Goal: Transaction & Acquisition: Purchase product/service

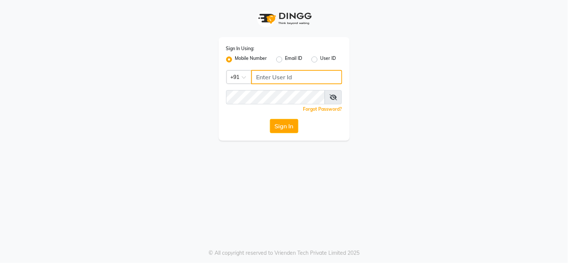
click at [278, 70] on input "Username" at bounding box center [296, 77] width 91 height 14
type input "8134949764"
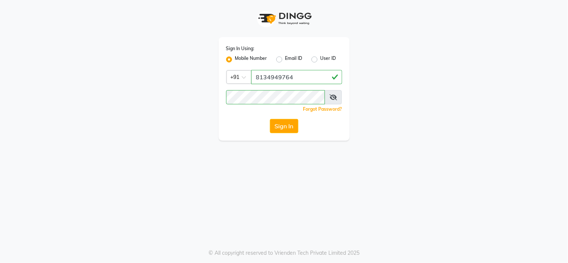
click at [233, 170] on div "Sign In Using: Mobile Number Email ID User ID Country Code × [PHONE_NUMBER] Rem…" at bounding box center [284, 131] width 568 height 263
click at [289, 121] on button "Sign In" at bounding box center [284, 126] width 28 height 14
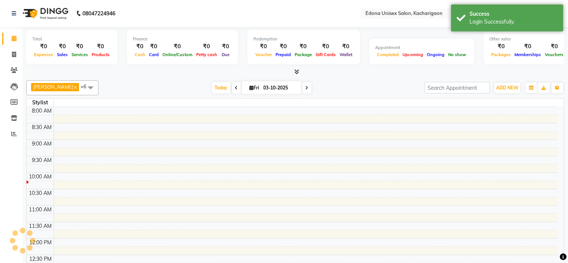
select select "en"
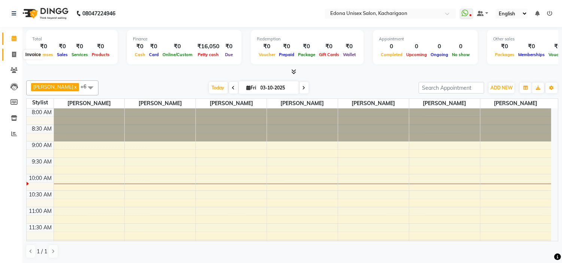
click at [16, 51] on span at bounding box center [13, 55] width 13 height 9
select select "service"
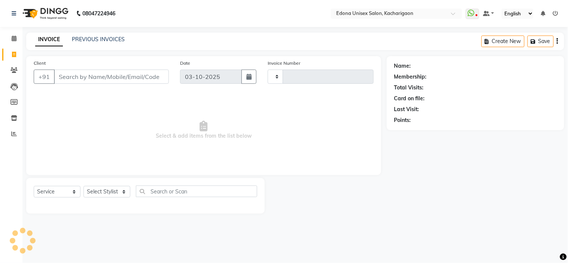
type input "2703"
select select "5389"
click at [4, 39] on link "Calendar" at bounding box center [11, 39] width 18 height 12
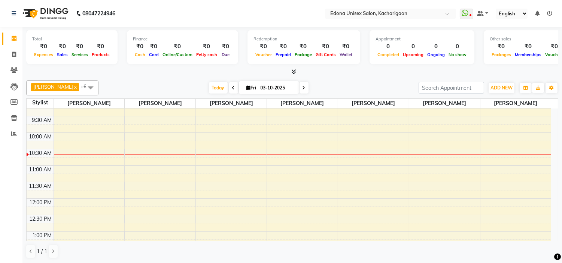
scroll to position [83, 0]
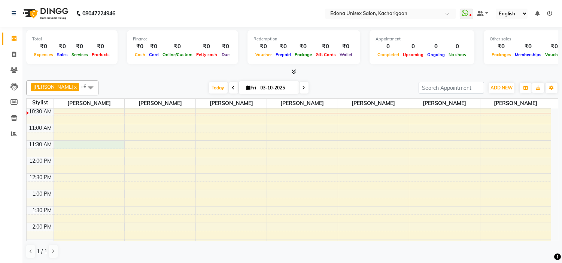
click at [101, 145] on div "8:00 AM 8:30 AM 9:00 AM 9:30 AM 10:00 AM 10:30 AM 11:00 AM 11:30 AM 12:00 PM 12…" at bounding box center [289, 239] width 524 height 428
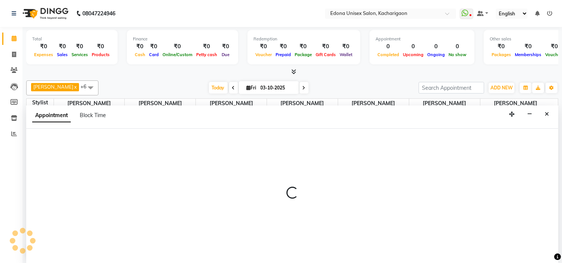
scroll to position [0, 0]
select select "35927"
select select "tentative"
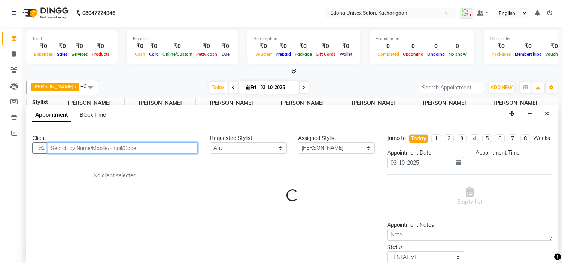
select select "690"
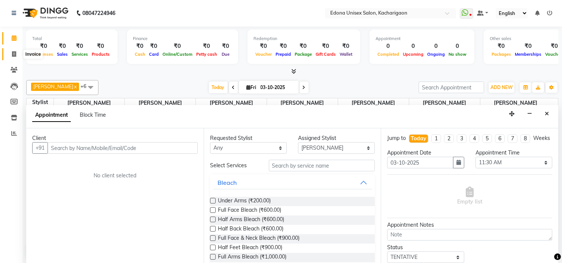
click at [15, 56] on icon at bounding box center [14, 54] width 4 height 6
select select "service"
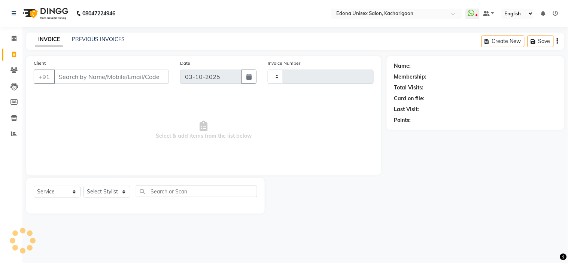
type input "2703"
select select "5389"
click at [13, 43] on span at bounding box center [13, 38] width 13 height 9
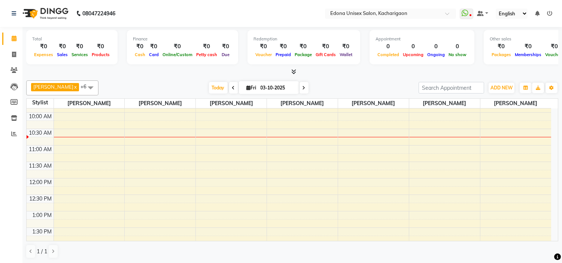
scroll to position [42, 0]
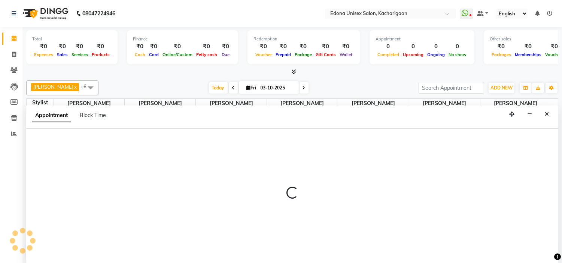
scroll to position [0, 0]
select select "35945"
select select "750"
select select "tentative"
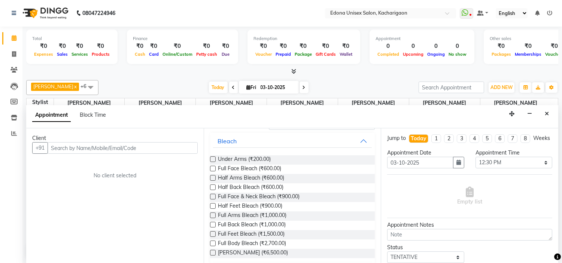
scroll to position [0, 0]
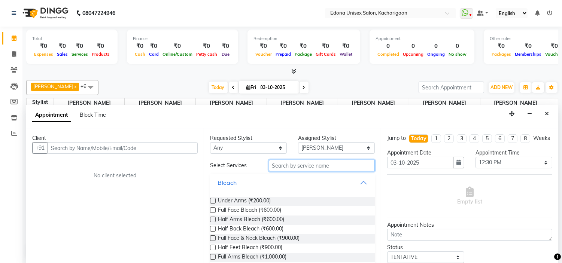
click at [300, 163] on input "text" at bounding box center [322, 166] width 106 height 12
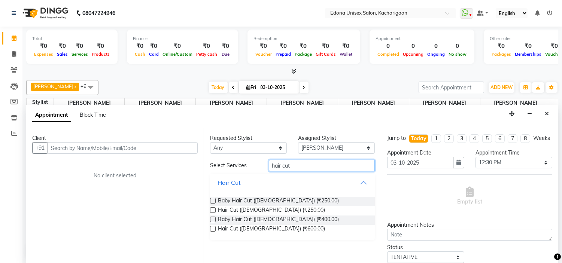
type input "hair cut"
click at [212, 228] on label at bounding box center [213, 229] width 6 height 6
click at [212, 228] on input "checkbox" at bounding box center [212, 229] width 5 height 5
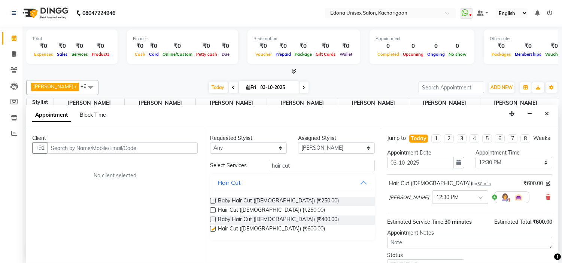
checkbox input "false"
click at [128, 152] on input "text" at bounding box center [123, 148] width 150 height 12
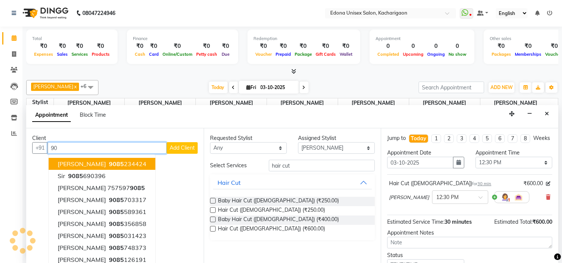
type input "9"
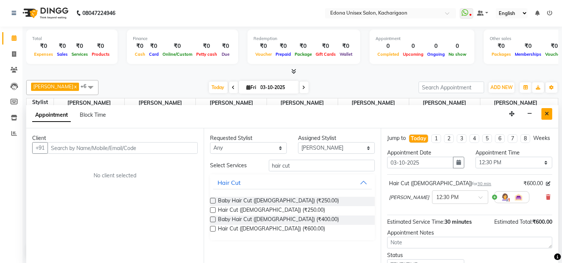
click at [550, 113] on button "Close" at bounding box center [546, 114] width 11 height 12
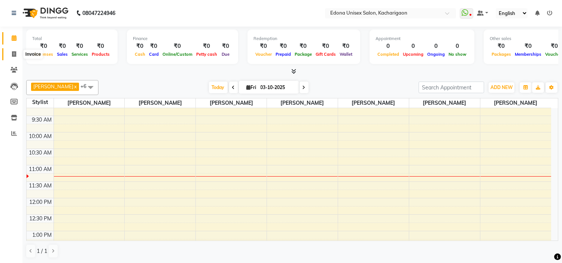
click at [13, 52] on icon at bounding box center [14, 54] width 4 height 6
select select "service"
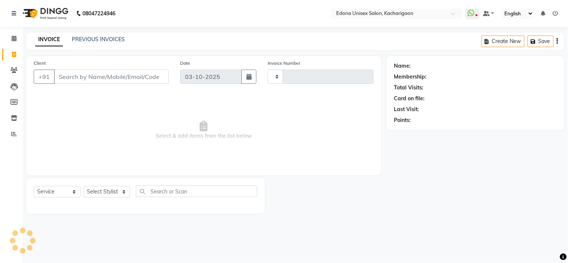
type input "2703"
select select "5389"
click at [135, 76] on input "Client" at bounding box center [111, 77] width 115 height 14
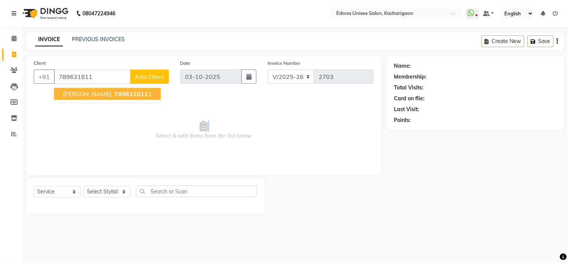
drag, startPoint x: 138, startPoint y: 138, endPoint x: 166, endPoint y: 85, distance: 59.1
click at [158, 104] on span "Select & add items from the list below" at bounding box center [204, 130] width 340 height 75
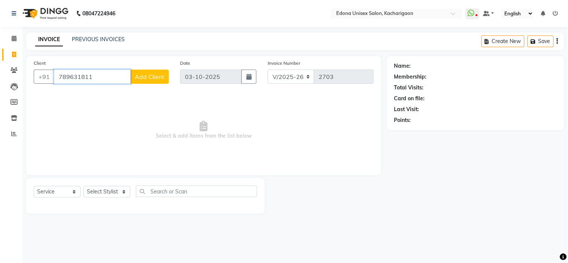
click at [107, 80] on input "789631811" at bounding box center [92, 77] width 77 height 14
type input "7896318111"
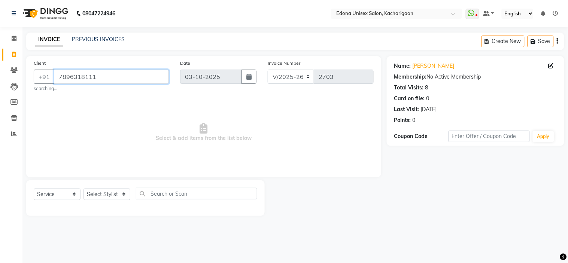
click at [107, 74] on input "7896318111" at bounding box center [111, 77] width 115 height 14
click at [126, 193] on select "Select Stylist Admin Anchuli Basumatari Anju Sonar Bir Basumtary Bishal Bharma …" at bounding box center [106, 195] width 47 height 12
click at [83, 189] on select "Select Stylist Admin Anchuli Basumatari Anju Sonar Bir Basumtary Bishal Bharma …" at bounding box center [106, 195] width 47 height 12
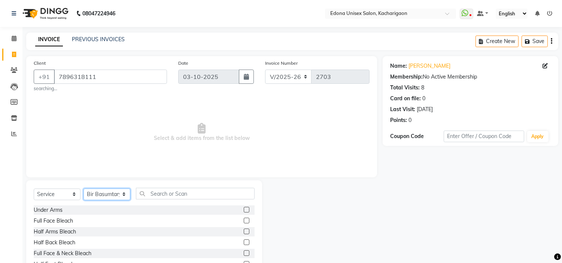
click at [118, 195] on select "Select Stylist Admin Anchuli Basumatari Anju Sonar Bir Basumtary Bishal Bharma …" at bounding box center [106, 195] width 47 height 12
select select "35945"
click at [83, 189] on select "Select Stylist Admin Anchuli Basumatari Anju Sonar Bir Basumtary Bishal Bharma …" at bounding box center [106, 195] width 47 height 12
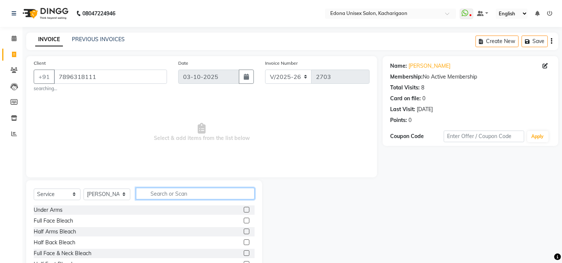
click at [182, 195] on input "text" at bounding box center [195, 194] width 119 height 12
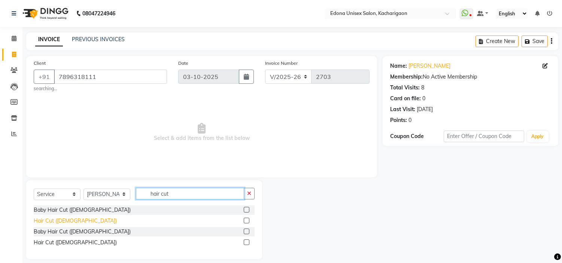
type input "hair cut"
click at [38, 221] on div "Hair Cut ([DEMOGRAPHIC_DATA])" at bounding box center [75, 221] width 83 height 8
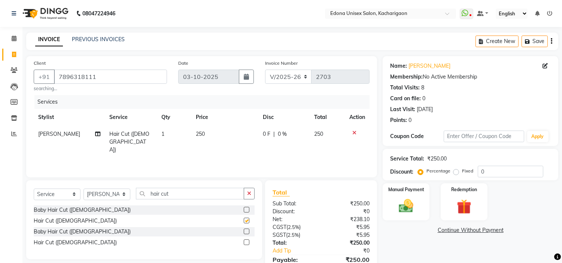
checkbox input "false"
click at [109, 73] on input "7896318111" at bounding box center [110, 77] width 113 height 14
click at [109, 77] on input "7896318111" at bounding box center [110, 77] width 113 height 14
click at [123, 77] on input "7896318111" at bounding box center [110, 77] width 113 height 14
click at [110, 76] on input "7896318111" at bounding box center [110, 77] width 113 height 14
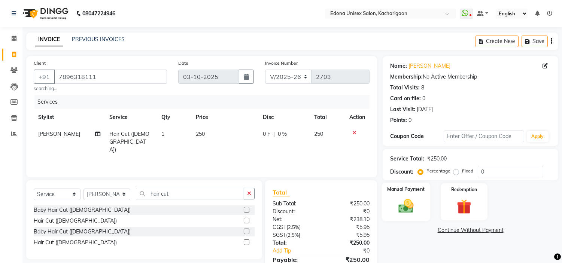
click at [410, 207] on img at bounding box center [406, 207] width 25 height 18
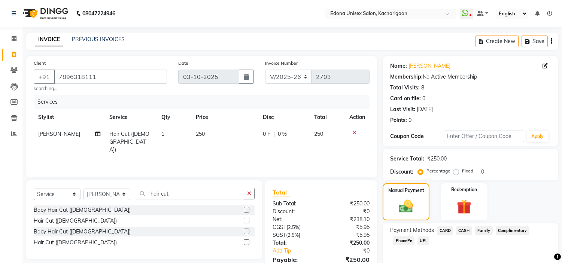
scroll to position [39, 0]
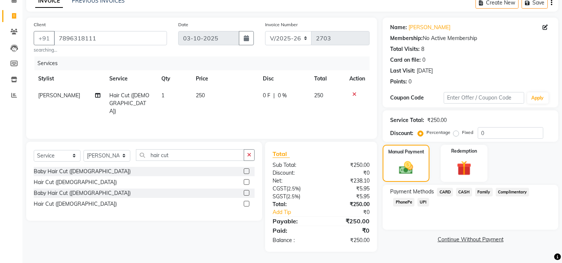
click at [402, 203] on span "PhonePe" at bounding box center [403, 202] width 21 height 9
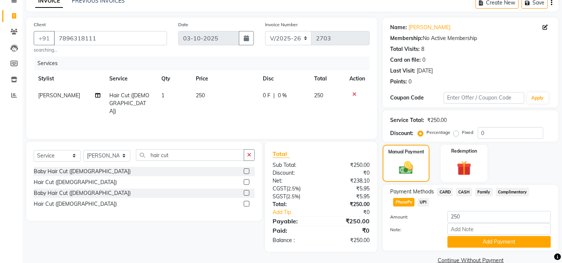
scroll to position [53, 0]
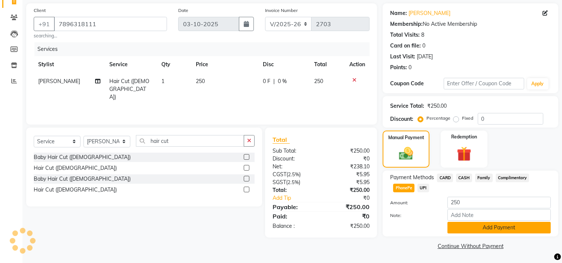
click at [502, 229] on button "Add Payment" at bounding box center [498, 228] width 103 height 12
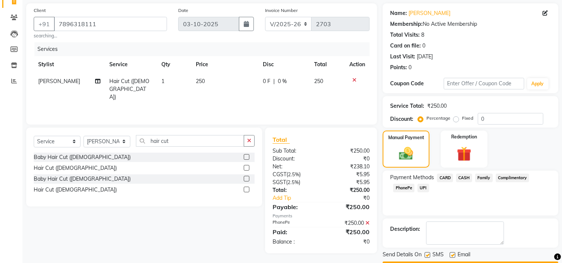
scroll to position [73, 0]
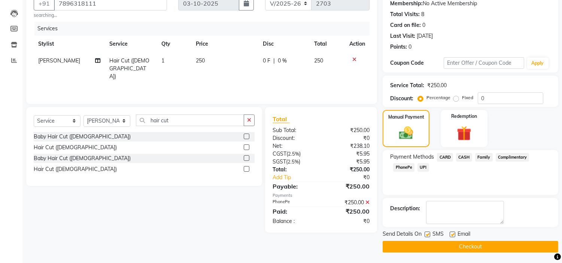
click at [463, 245] on button "Checkout" at bounding box center [469, 247] width 175 height 12
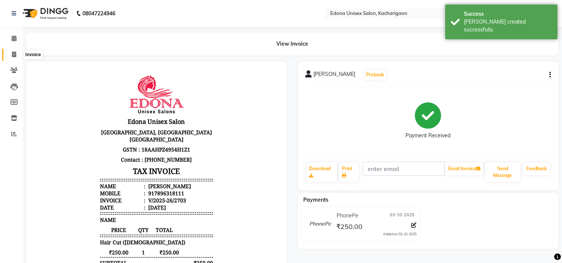
click at [14, 54] on icon at bounding box center [14, 55] width 4 height 6
select select "service"
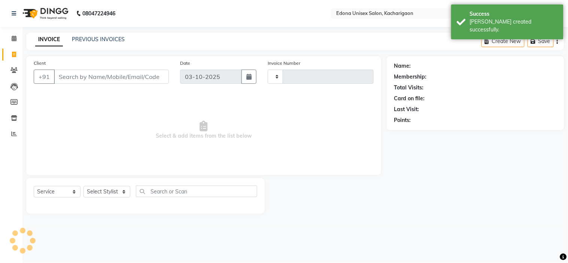
type input "2704"
select select "5389"
click at [123, 195] on select "Select Stylist Admin Anchuli Basumatari Anju Sonar Bir Basumtary Bishal Bharma …" at bounding box center [106, 192] width 47 height 12
select select "77350"
click at [83, 186] on select "Select Stylist Admin Anchuli Basumatari Anju Sonar Bir Basumtary Bishal Bharma …" at bounding box center [106, 192] width 47 height 12
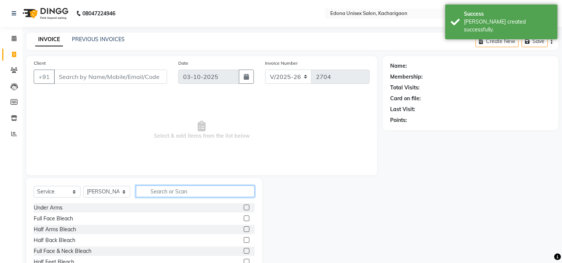
click at [169, 192] on input "text" at bounding box center [195, 192] width 119 height 12
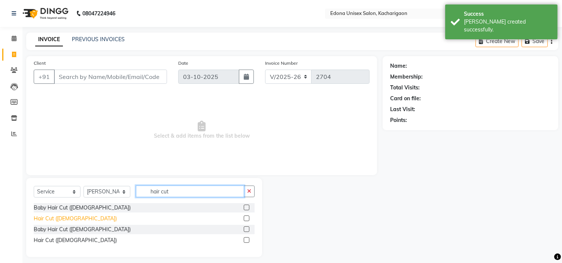
type input "hair cut"
click at [65, 219] on div "Hair Cut ([DEMOGRAPHIC_DATA])" at bounding box center [75, 219] width 83 height 8
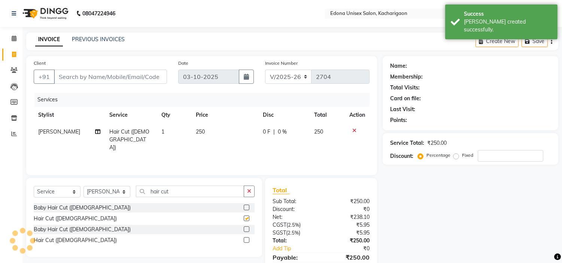
checkbox input "false"
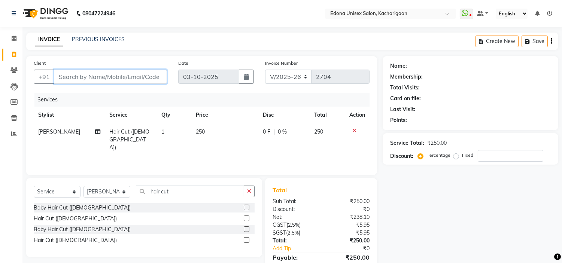
click at [84, 76] on input "Client" at bounding box center [110, 77] width 113 height 14
click at [130, 76] on input "Client" at bounding box center [110, 77] width 113 height 14
type input "8"
type input "0"
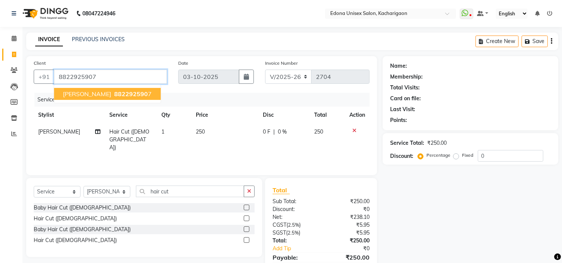
type input "8822925907"
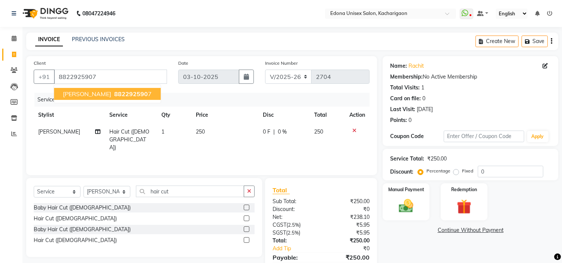
click at [114, 95] on span "882292590" at bounding box center [131, 93] width 34 height 7
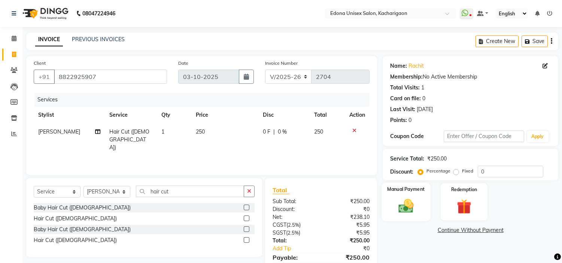
click at [413, 208] on img at bounding box center [406, 207] width 25 height 18
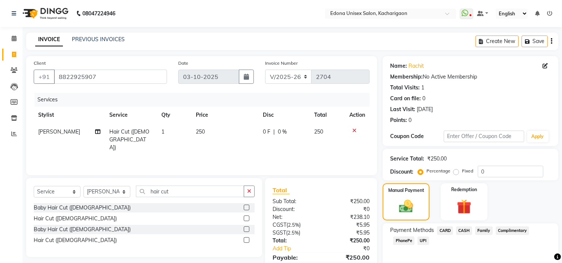
click at [407, 241] on span "PhonePe" at bounding box center [403, 240] width 21 height 9
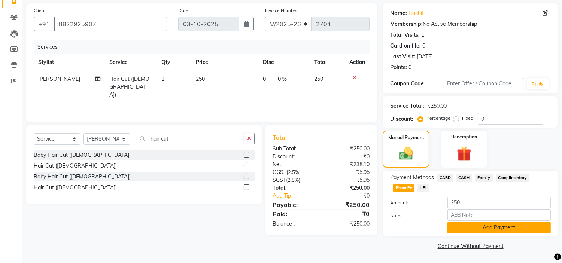
click at [469, 228] on button "Add Payment" at bounding box center [498, 228] width 103 height 12
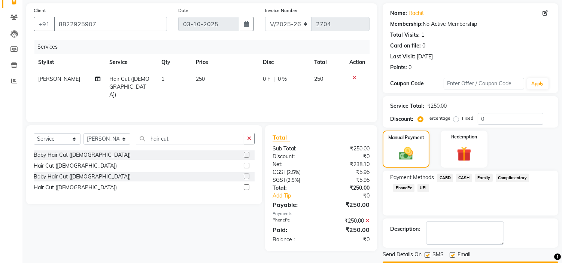
scroll to position [73, 0]
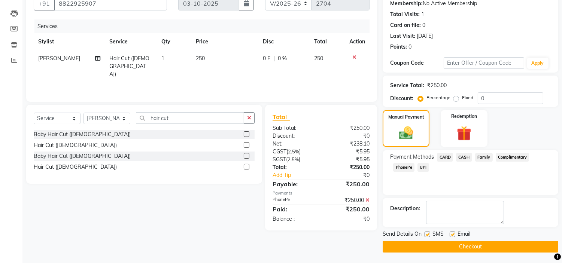
click at [440, 245] on button "Checkout" at bounding box center [469, 247] width 175 height 12
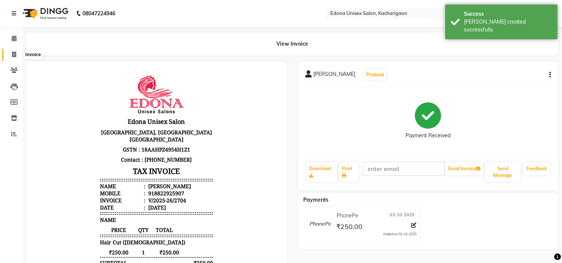
click at [13, 56] on icon at bounding box center [14, 55] width 4 height 6
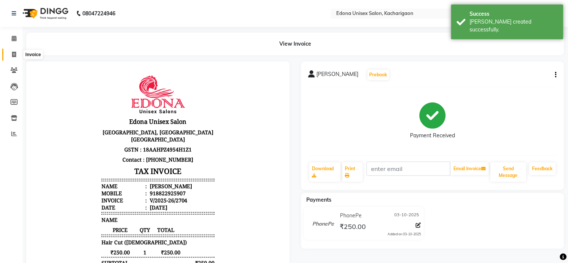
select select "service"
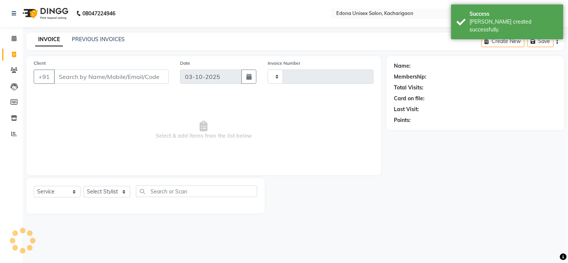
type input "2705"
select select "5389"
click at [86, 37] on link "PREVIOUS INVOICES" at bounding box center [98, 39] width 53 height 7
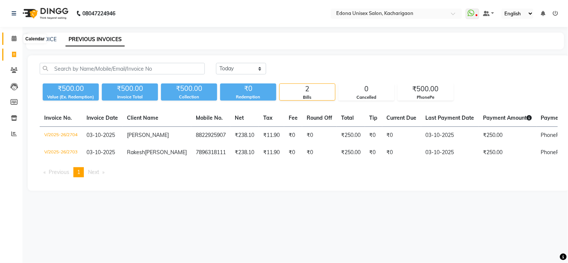
click at [14, 40] on icon at bounding box center [14, 39] width 5 height 6
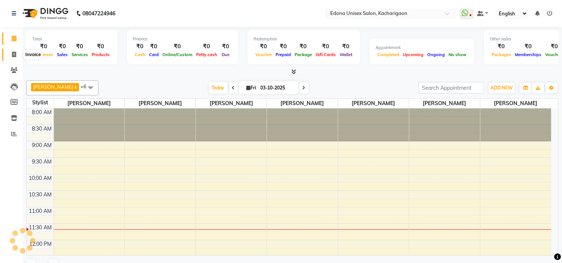
click at [10, 55] on span at bounding box center [13, 55] width 13 height 9
select select "service"
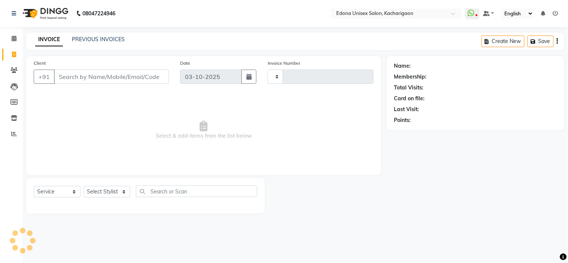
type input "2705"
select select "5389"
click at [15, 40] on icon at bounding box center [14, 39] width 5 height 6
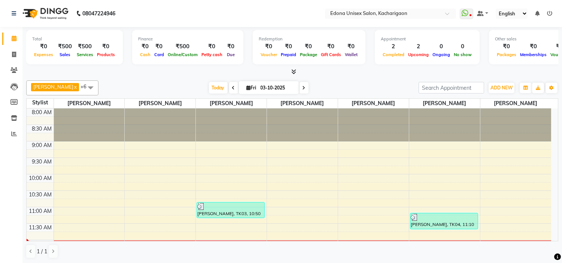
click at [229, 88] on span at bounding box center [233, 88] width 9 height 12
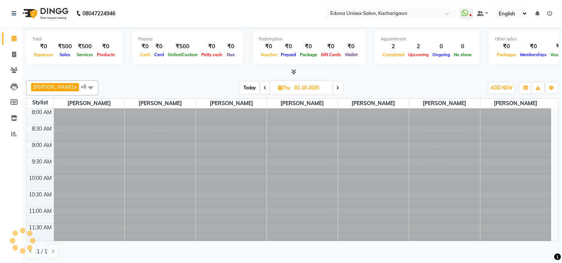
scroll to position [133, 0]
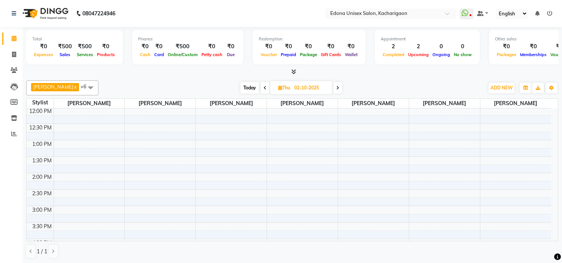
click at [333, 85] on span at bounding box center [337, 88] width 9 height 12
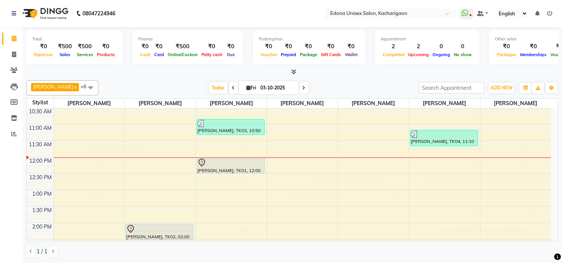
scroll to position [125, 0]
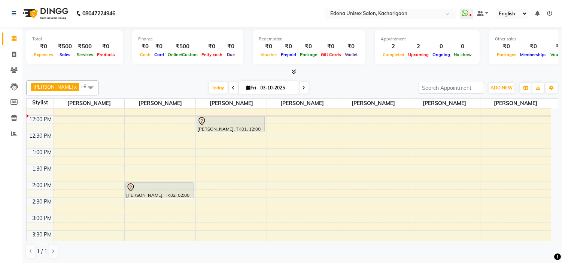
click at [299, 85] on span at bounding box center [303, 88] width 9 height 12
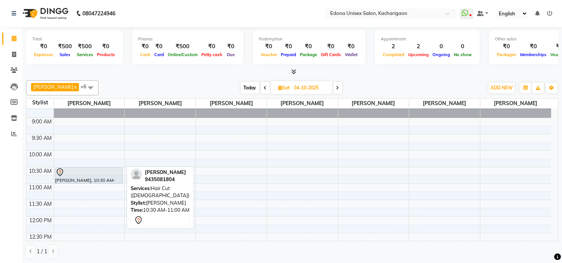
scroll to position [50, 0]
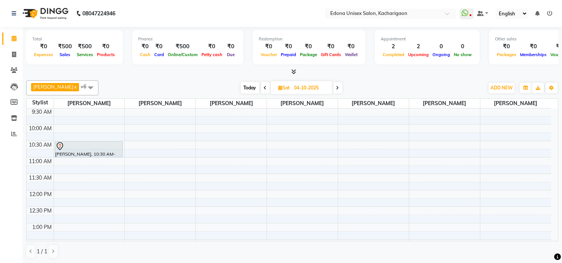
click at [264, 86] on icon at bounding box center [265, 88] width 3 height 4
type input "03-10-2025"
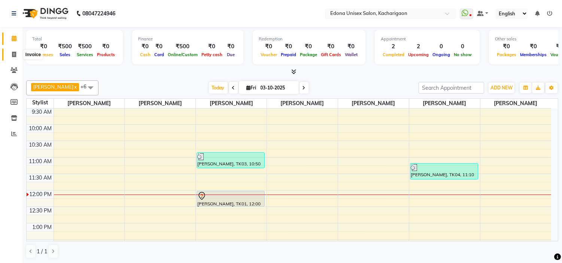
click at [10, 55] on span at bounding box center [13, 55] width 13 height 9
select select "service"
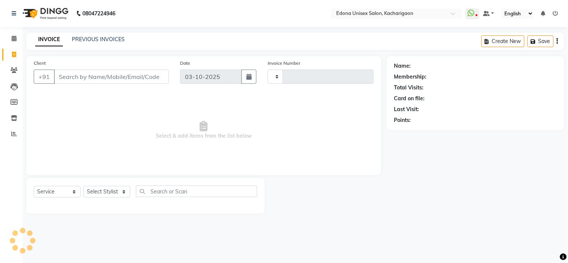
type input "2705"
select select "5389"
drag, startPoint x: 124, startPoint y: 192, endPoint x: 117, endPoint y: 187, distance: 8.5
click at [122, 192] on select "Select Stylist Admin Anchuli Basumatari Anju Sonar Bir Basumtary Bishal Bharma …" at bounding box center [106, 192] width 47 height 12
select select "35950"
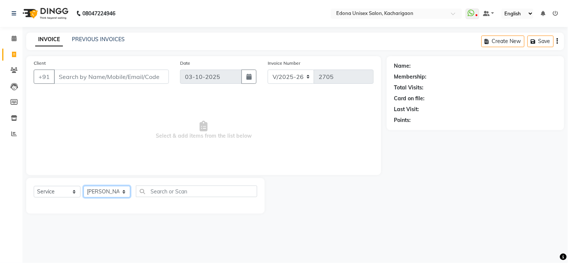
click at [83, 186] on select "Select Stylist Admin Anchuli Basumatari Anju Sonar Bir Basumtary Bishal Bharma …" at bounding box center [106, 192] width 47 height 12
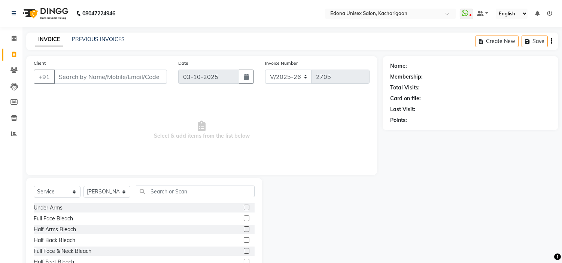
click at [159, 185] on div "Select Service Product Membership Package Voucher Prepaid Gift Card Select Styl…" at bounding box center [144, 233] width 236 height 110
drag, startPoint x: 170, startPoint y: 196, endPoint x: 171, endPoint y: 190, distance: 6.5
click at [171, 191] on input "text" at bounding box center [195, 192] width 119 height 12
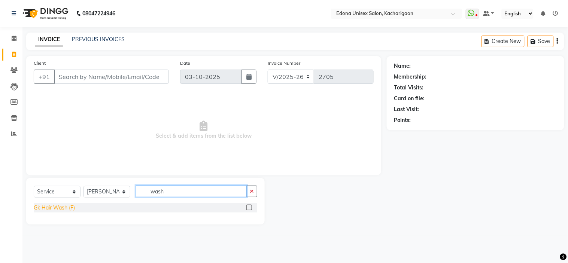
type input "wash"
click at [47, 209] on div "Gk Hair Wash (F)" at bounding box center [54, 208] width 41 height 8
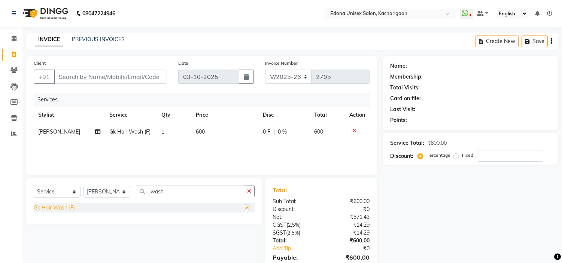
checkbox input "false"
click at [151, 192] on input "wash" at bounding box center [190, 192] width 108 height 12
type input "hair wash"
click at [81, 208] on div "Gk Hair Wash (F)" at bounding box center [144, 207] width 221 height 9
click at [196, 191] on input "hair wash" at bounding box center [190, 192] width 108 height 12
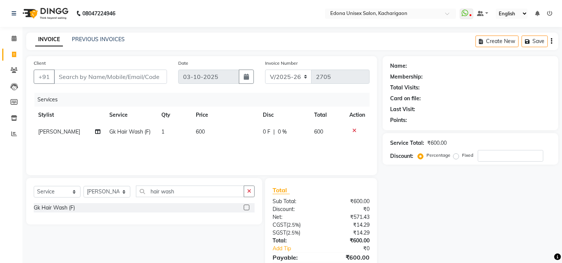
click at [352, 128] on icon at bounding box center [354, 130] width 4 height 5
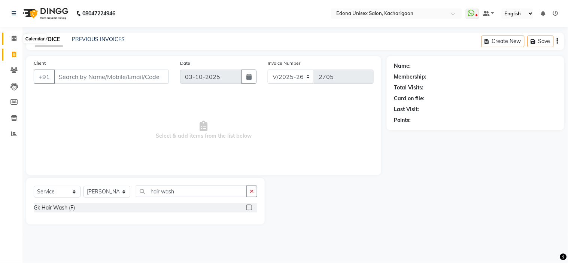
click at [12, 39] on icon at bounding box center [14, 39] width 5 height 6
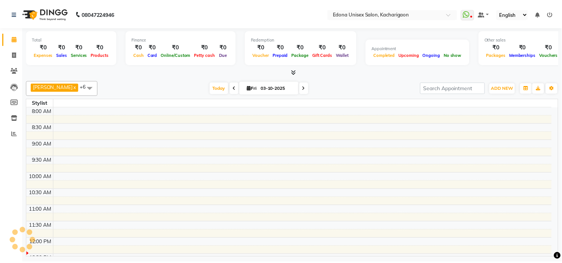
scroll to position [133, 0]
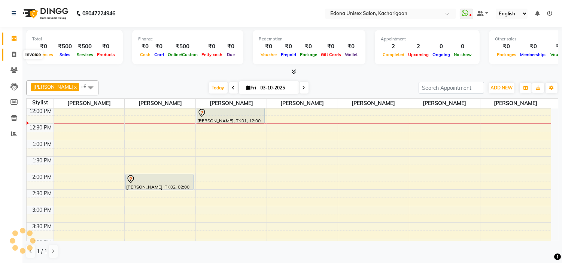
click at [12, 56] on icon at bounding box center [14, 55] width 4 height 6
select select "service"
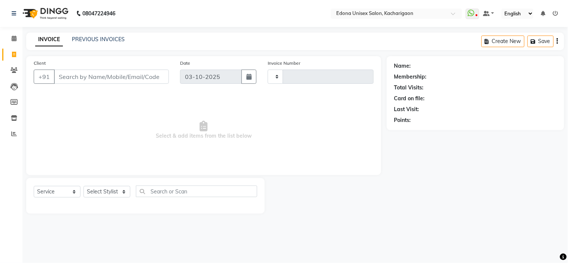
type input "2705"
select select "5389"
click at [123, 192] on select "Select Stylist Admin Anchuli Basumatari Anju Sonar Bir Basumtary Bishal Bharma …" at bounding box center [106, 192] width 47 height 12
select select "82439"
click at [83, 186] on select "Select Stylist Admin Anchuli Basumatari Anju Sonar Bir Basumtary Bishal Bharma …" at bounding box center [106, 192] width 47 height 12
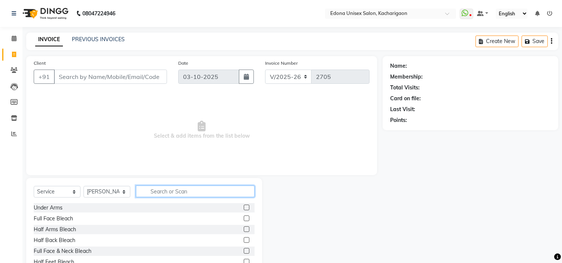
click at [178, 194] on input "text" at bounding box center [195, 192] width 119 height 12
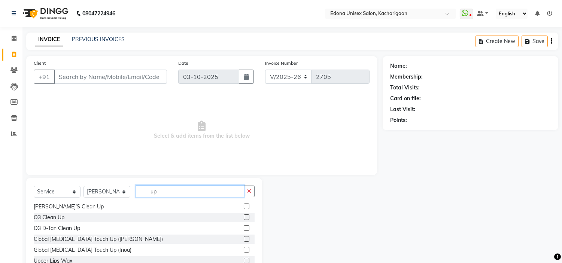
scroll to position [36, 0]
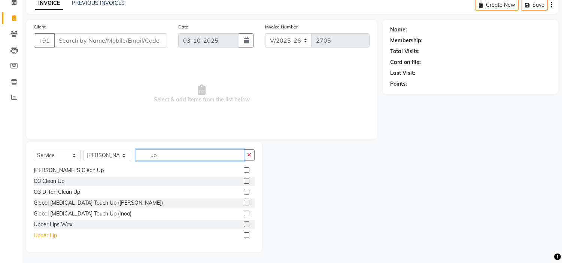
type input "up"
click at [44, 235] on div "Upper Lip" at bounding box center [45, 236] width 23 height 8
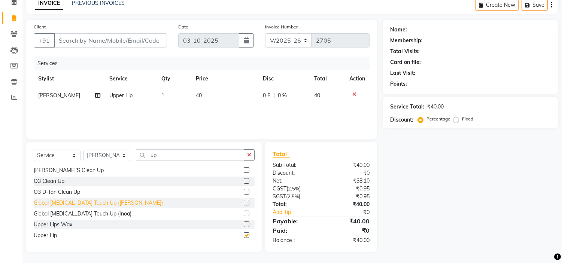
checkbox input "false"
click at [122, 156] on select "Select Stylist Admin Anchuli Basumatari Anju Sonar Bir Basumtary Bishal Bharma …" at bounding box center [106, 156] width 47 height 12
select select "35937"
click at [83, 150] on select "Select Stylist Admin Anchuli Basumatari Anju Sonar Bir Basumtary Bishal Bharma …" at bounding box center [106, 156] width 47 height 12
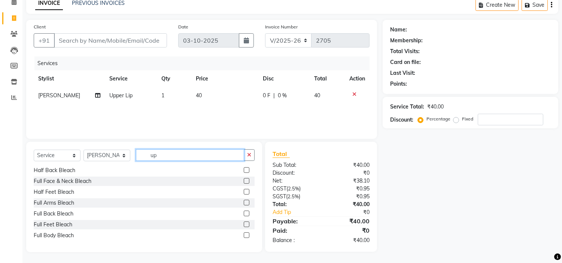
click at [174, 151] on input "up" at bounding box center [190, 155] width 108 height 12
type input "u"
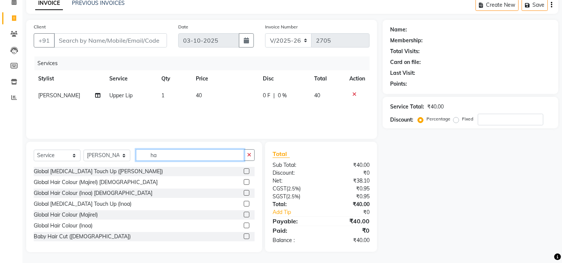
type input "h"
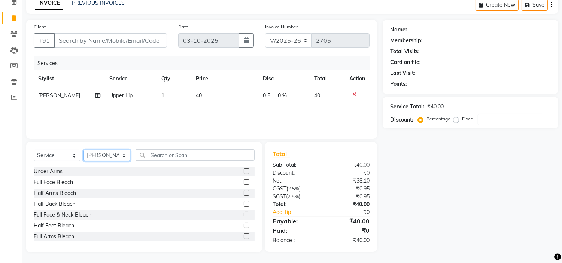
click at [123, 152] on select "Select Stylist Admin Anchuli Basumatari Anju Sonar Bir Basumtary Bishal Bharma …" at bounding box center [106, 156] width 47 height 12
select select "82439"
click at [83, 150] on select "Select Stylist Admin Anchuli Basumatari Anju Sonar Bir Basumtary Bishal Bharma …" at bounding box center [106, 156] width 47 height 12
click at [178, 151] on input "text" at bounding box center [195, 155] width 119 height 12
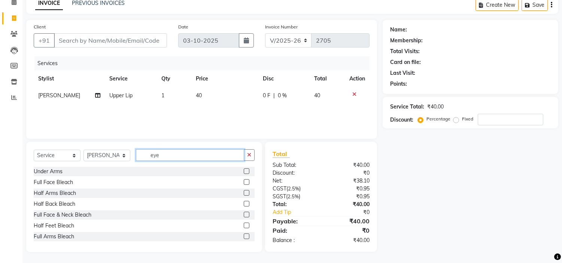
scroll to position [36, 0]
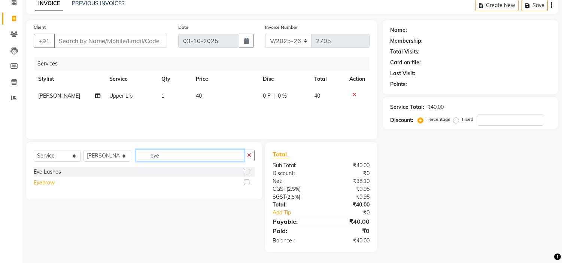
type input "eye"
click at [38, 179] on div "Eyebrow" at bounding box center [44, 183] width 21 height 8
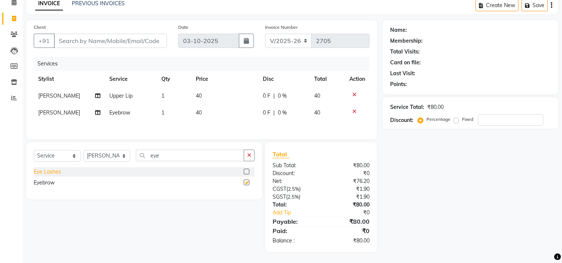
checkbox input "false"
click at [124, 158] on select "Select Stylist Admin Anchuli Basumatari Anju Sonar Bir Basumtary Bishal Bharma …" at bounding box center [106, 156] width 47 height 12
select select "35937"
click at [83, 152] on select "Select Stylist Admin Anchuli Basumatari Anju Sonar Bir Basumtary Bishal Bharma …" at bounding box center [106, 156] width 47 height 12
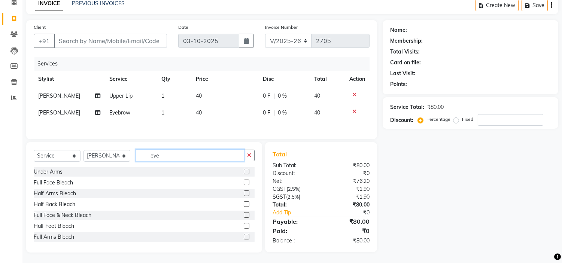
click at [166, 160] on input "eye" at bounding box center [190, 156] width 108 height 12
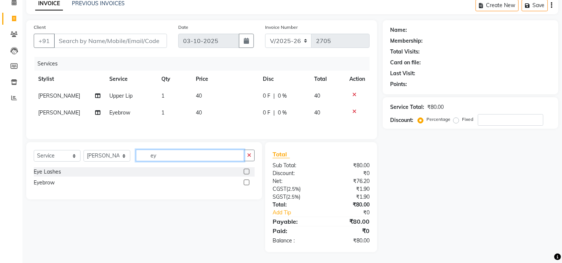
type input "e"
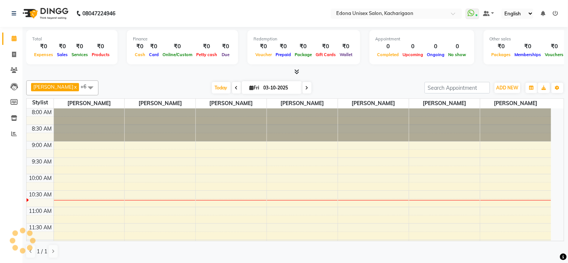
select select "en"
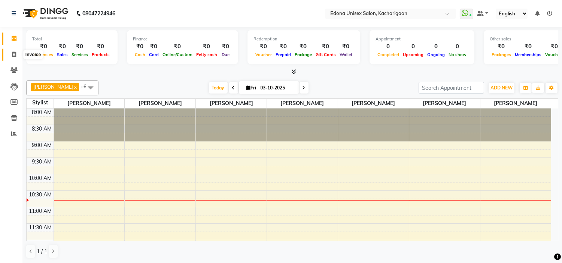
click at [12, 55] on icon at bounding box center [14, 55] width 4 height 6
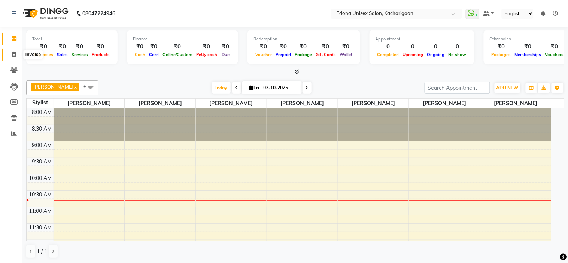
select select "5389"
select select "service"
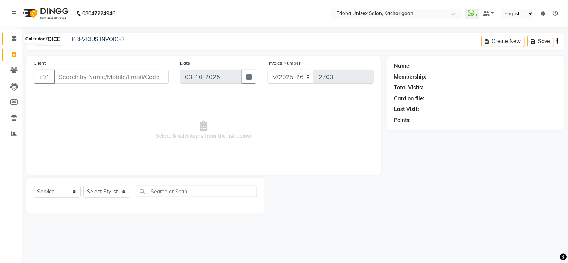
click at [16, 42] on span at bounding box center [13, 38] width 13 height 9
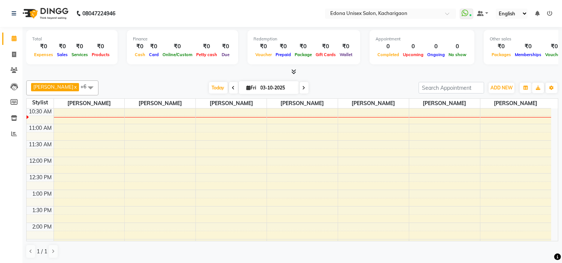
scroll to position [42, 0]
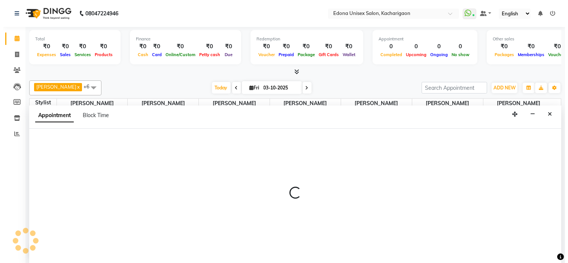
scroll to position [0, 0]
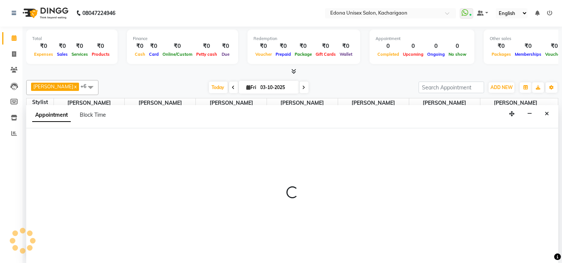
select select "35945"
select select "720"
select select "tentative"
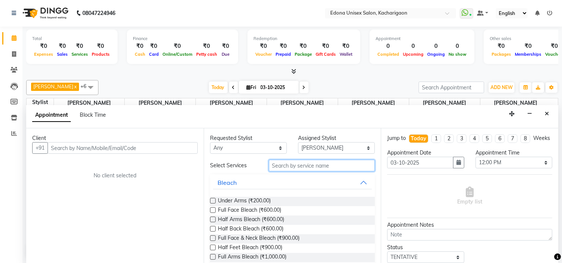
click at [330, 168] on input "text" at bounding box center [322, 166] width 106 height 12
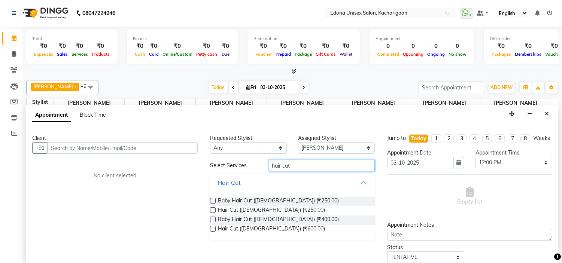
type input "hair cut"
click at [213, 227] on label at bounding box center [213, 229] width 6 height 6
click at [213, 227] on input "checkbox" at bounding box center [212, 229] width 5 height 5
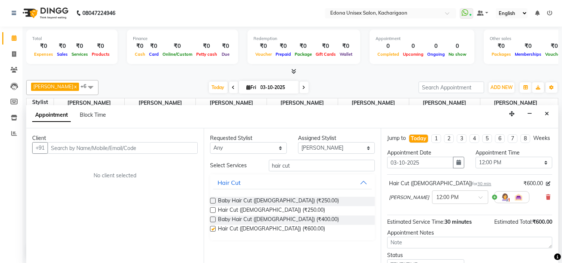
checkbox input "false"
click at [111, 145] on input "text" at bounding box center [123, 148] width 150 height 12
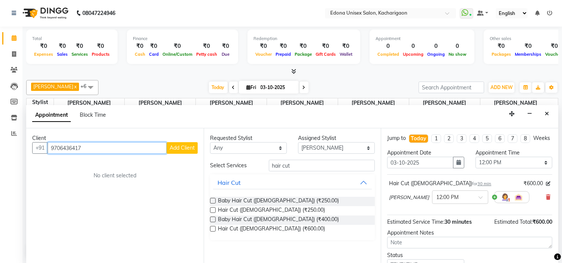
type input "9706436417"
click at [184, 148] on span "Add Client" at bounding box center [181, 147] width 25 height 7
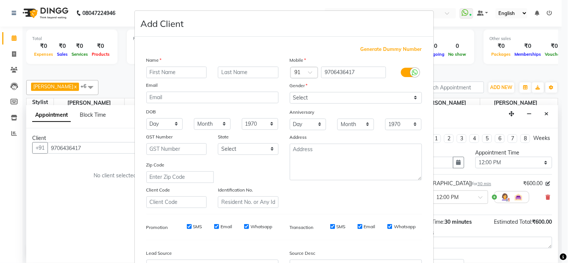
click at [165, 70] on input "text" at bounding box center [176, 73] width 61 height 12
click at [149, 73] on input "ananya" at bounding box center [176, 73] width 61 height 12
type input "[PERSON_NAME]"
click at [391, 98] on select "Select Male Female Other Prefer Not To Say" at bounding box center [356, 98] width 132 height 12
select select "female"
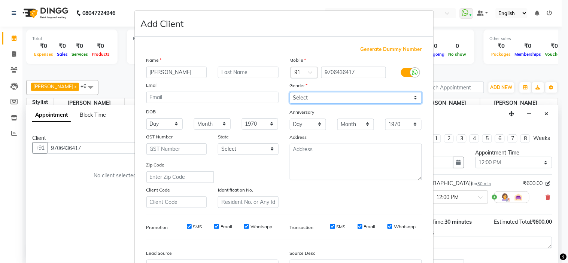
click at [290, 92] on select "Select Male Female Other Prefer Not To Say" at bounding box center [356, 98] width 132 height 12
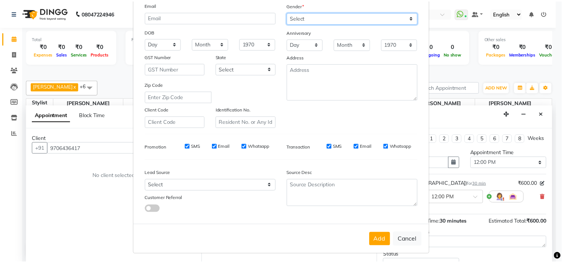
scroll to position [83, 0]
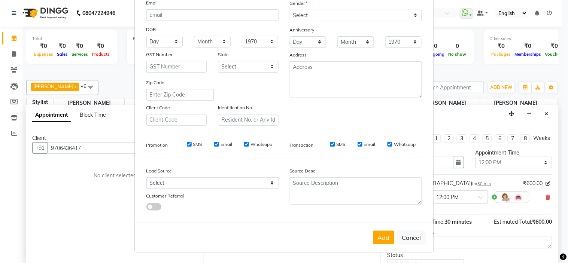
click at [378, 226] on div "Add Cancel" at bounding box center [284, 238] width 299 height 30
click at [382, 236] on button "Add" at bounding box center [383, 237] width 21 height 13
select select
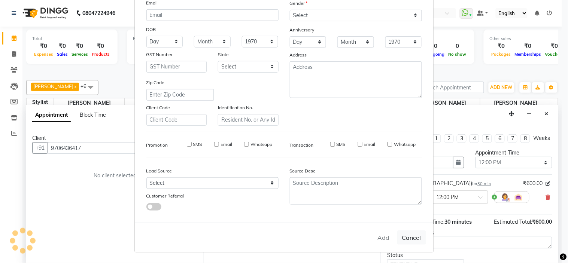
select select
checkbox input "false"
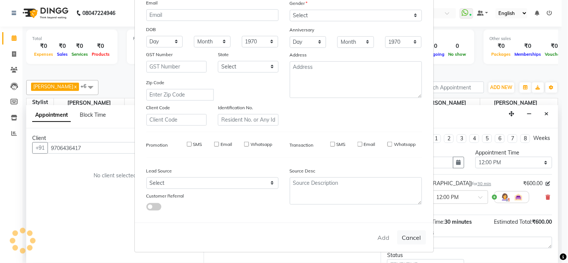
checkbox input "false"
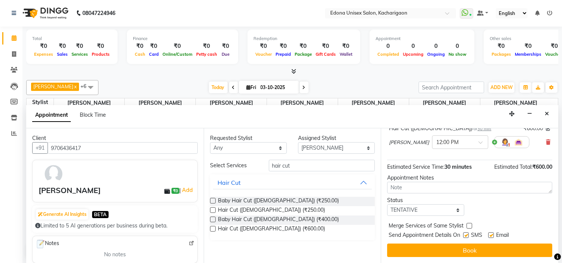
scroll to position [62, 0]
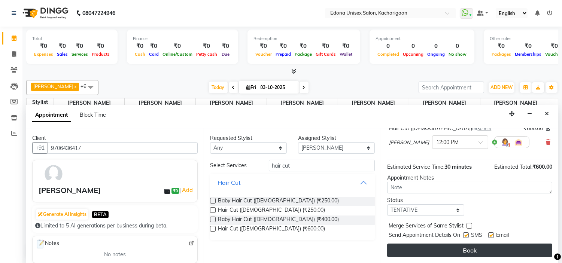
click at [448, 249] on button "Book" at bounding box center [469, 250] width 165 height 13
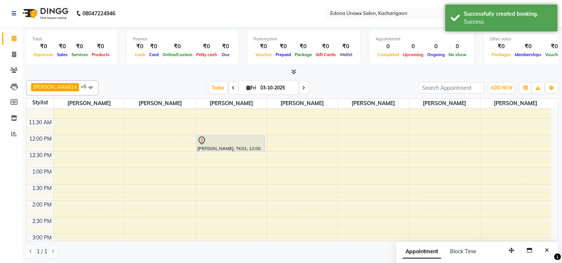
scroll to position [125, 0]
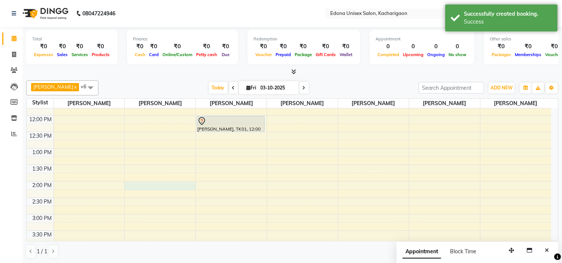
click at [152, 186] on div "8:00 AM 8:30 AM 9:00 AM 9:30 AM 10:00 AM 10:30 AM 11:00 AM 11:30 AM 12:00 PM 12…" at bounding box center [289, 198] width 524 height 428
select select "35937"
select select "tentative"
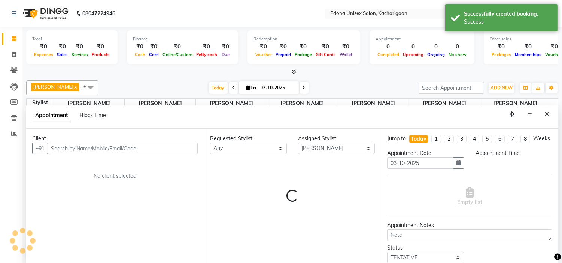
scroll to position [0, 0]
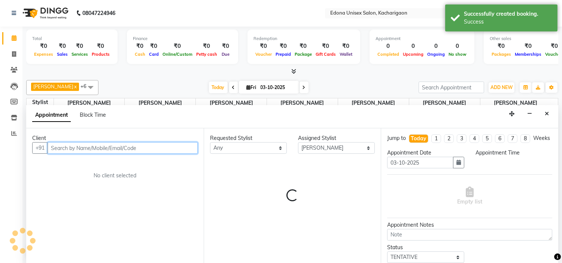
select select "840"
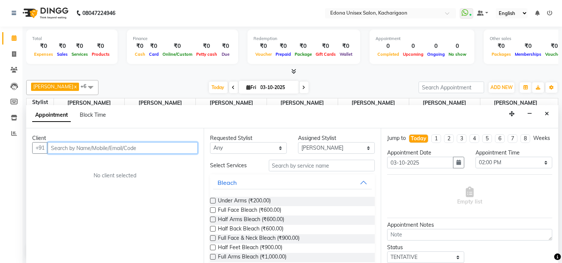
click at [123, 148] on input "text" at bounding box center [123, 148] width 150 height 12
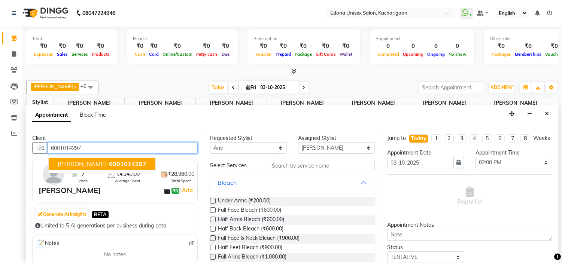
click at [113, 164] on span "6001014297" at bounding box center [127, 163] width 37 height 7
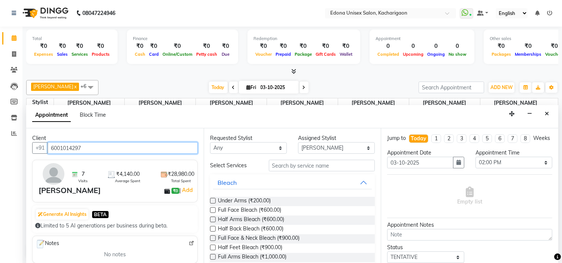
type input "6001014297"
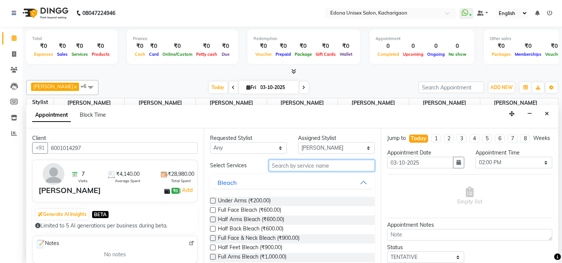
click at [299, 163] on input "text" at bounding box center [322, 166] width 106 height 12
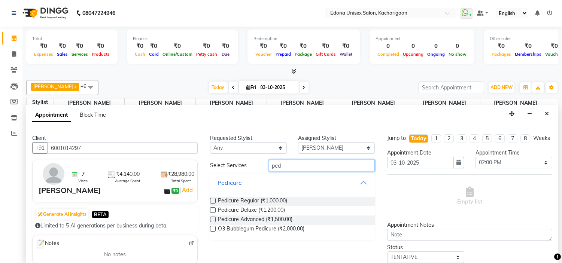
type input "ped"
click at [214, 199] on label at bounding box center [213, 201] width 6 height 6
click at [214, 199] on input "checkbox" at bounding box center [212, 201] width 5 height 5
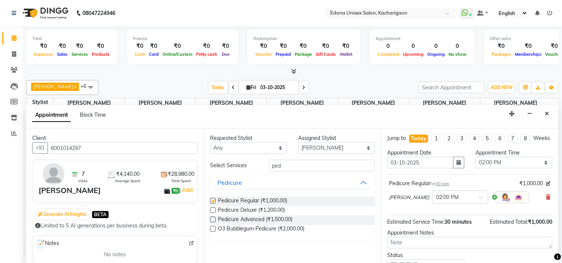
checkbox input "false"
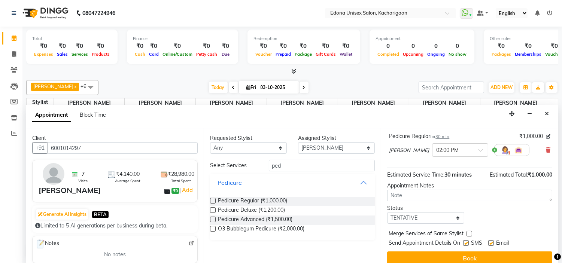
scroll to position [62, 0]
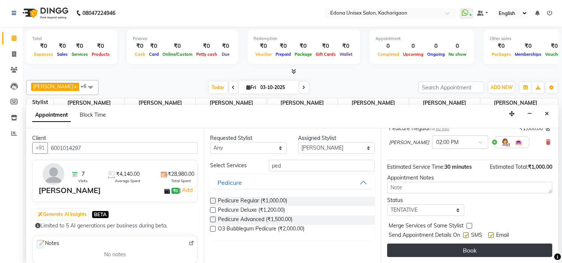
click at [475, 253] on button "Book" at bounding box center [469, 250] width 165 height 13
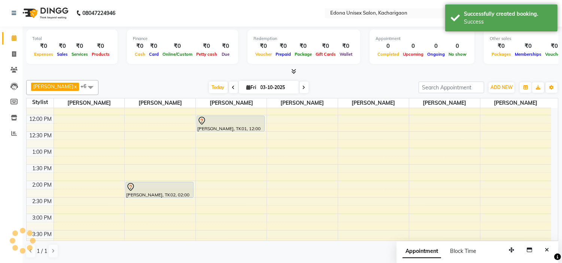
scroll to position [0, 0]
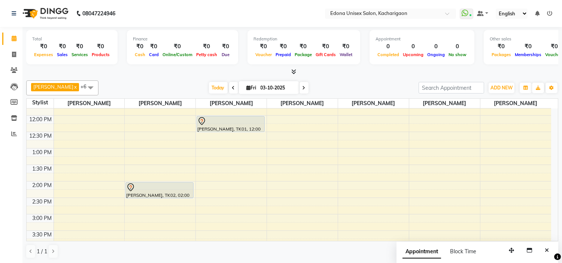
click at [9, 62] on li "Clients" at bounding box center [11, 70] width 22 height 16
click at [10, 53] on span at bounding box center [13, 55] width 13 height 9
select select "service"
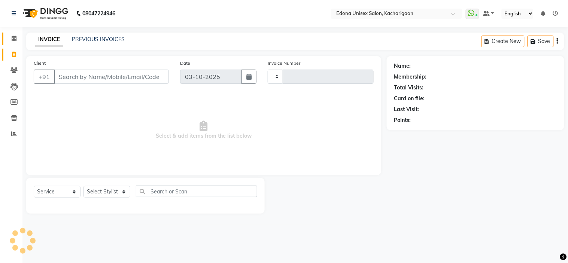
type input "2703"
select select "5389"
click at [12, 39] on icon at bounding box center [14, 39] width 5 height 6
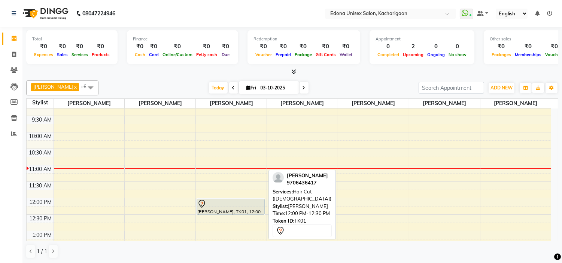
scroll to position [42, 0]
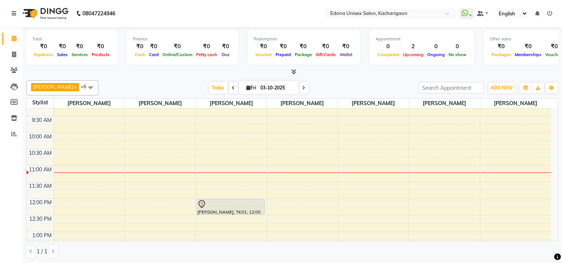
click at [299, 88] on span at bounding box center [303, 88] width 9 height 12
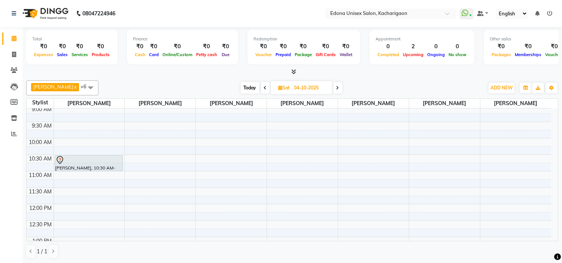
scroll to position [16, 0]
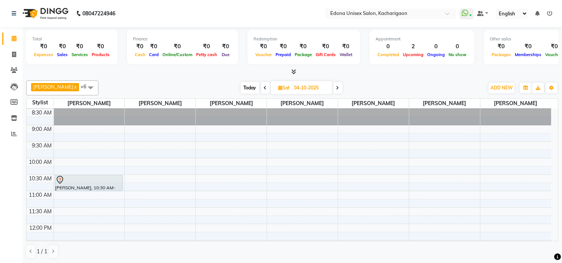
click at [264, 87] on icon at bounding box center [265, 88] width 3 height 4
type input "03-10-2025"
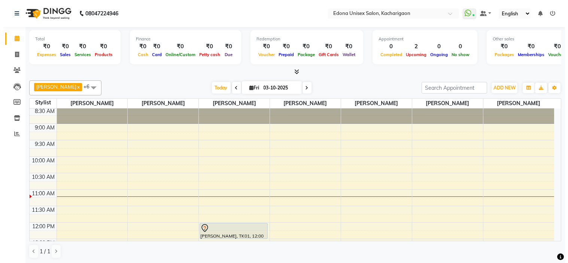
scroll to position [0, 0]
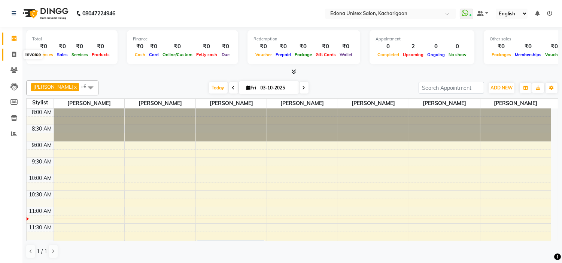
click at [12, 53] on icon at bounding box center [14, 55] width 4 height 6
select select "service"
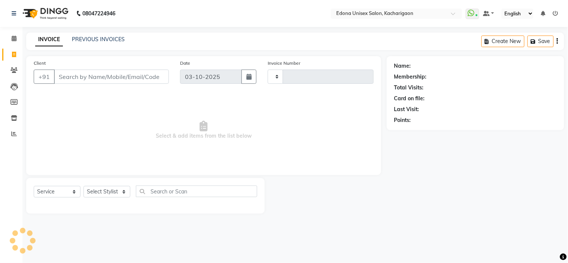
type input "2704"
select select "5389"
select select "service"
click at [122, 190] on select "Select Stylist Admin Anchuli [PERSON_NAME] Sonar Bir Basumtary [PERSON_NAME] [P…" at bounding box center [106, 192] width 47 height 12
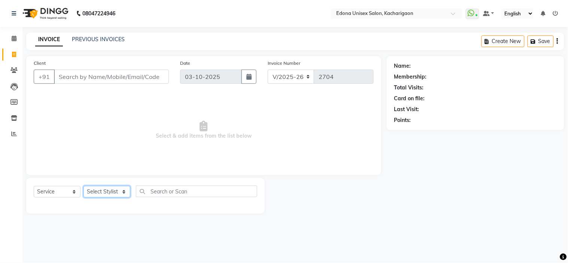
select select "77350"
click at [83, 186] on select "Select Stylist Admin Anchuli [PERSON_NAME] Sonar Bir Basumtary [PERSON_NAME] [P…" at bounding box center [106, 192] width 47 height 12
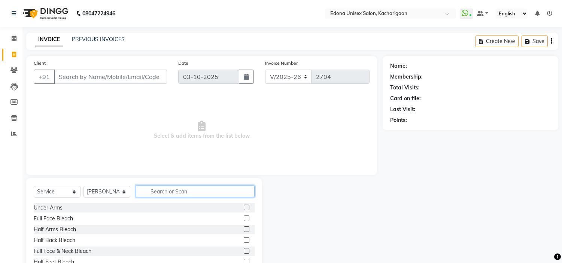
click at [159, 191] on input "text" at bounding box center [195, 192] width 119 height 12
type input "h"
click at [124, 191] on select "Select Stylist Admin Anchuli [PERSON_NAME] Sonar Bir Basumtary [PERSON_NAME] [P…" at bounding box center [106, 192] width 47 height 12
select select "35945"
click at [83, 186] on select "Select Stylist Admin Anchuli [PERSON_NAME] Sonar Bir Basumtary [PERSON_NAME] [P…" at bounding box center [106, 192] width 47 height 12
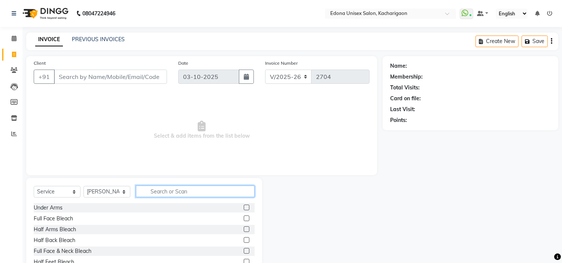
click at [200, 186] on input "text" at bounding box center [195, 192] width 119 height 12
click at [13, 40] on icon at bounding box center [14, 39] width 5 height 6
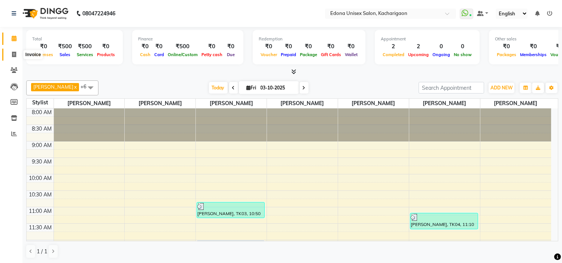
click at [16, 58] on span at bounding box center [13, 55] width 13 height 9
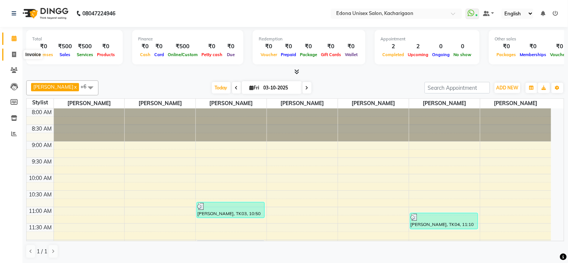
select select "5389"
select select "service"
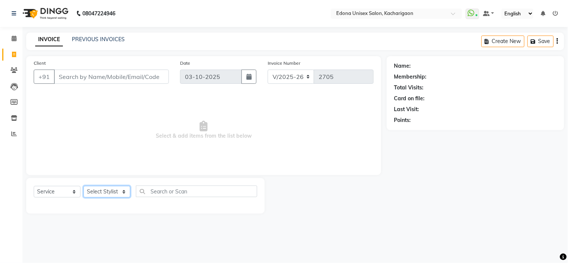
click at [119, 192] on select "Select Stylist" at bounding box center [106, 192] width 47 height 12
select select "35945"
click at [83, 186] on select "Select Stylist Admin Anchuli [PERSON_NAME] Sonar Bir Basumtary [PERSON_NAME] [P…" at bounding box center [106, 192] width 47 height 12
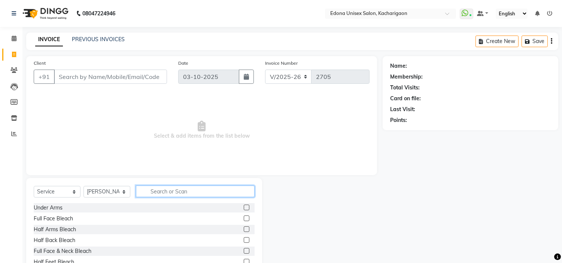
click at [178, 193] on input "text" at bounding box center [195, 192] width 119 height 12
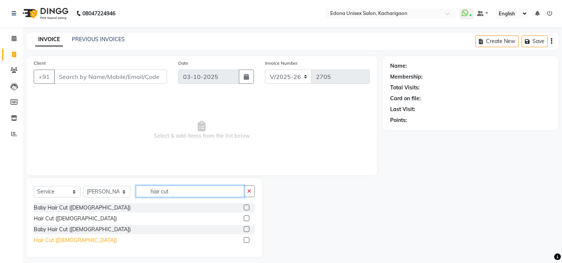
type input "hair cut"
click at [53, 240] on div "Hair Cut ([DEMOGRAPHIC_DATA])" at bounding box center [75, 240] width 83 height 8
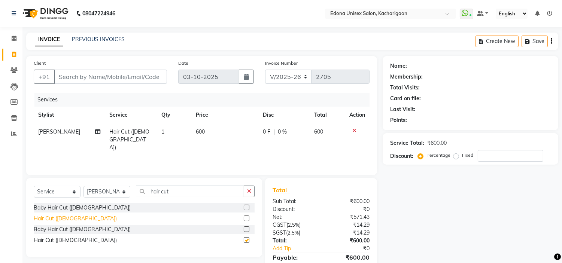
checkbox input "false"
click at [197, 130] on span "600" at bounding box center [200, 131] width 9 height 7
select select "35945"
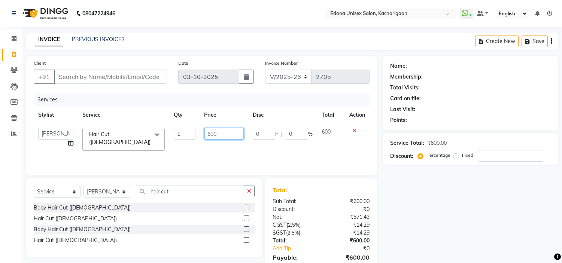
click at [211, 132] on input "600" at bounding box center [223, 134] width 39 height 12
type input "700"
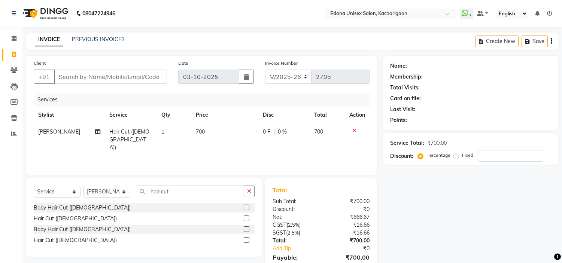
click at [274, 143] on div "Services Stylist Service Qty Price Disc Total Action Bishal Bharma Hair Cut (La…" at bounding box center [202, 130] width 336 height 75
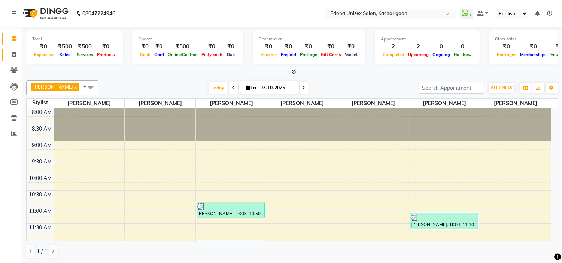
click at [12, 49] on link "Invoice" at bounding box center [11, 55] width 18 height 12
select select "service"
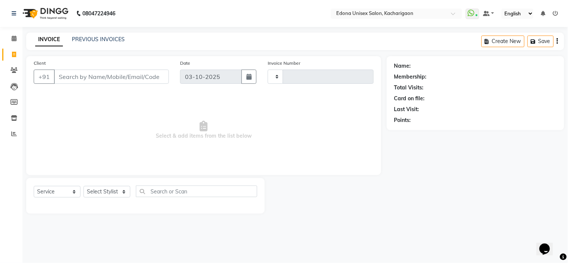
type input "2705"
select select "5389"
click at [124, 189] on select "Select Stylist Admin Anchuli [PERSON_NAME] Sonar Bir Basumtary [PERSON_NAME] [P…" at bounding box center [106, 192] width 47 height 12
select select "77350"
click at [83, 186] on select "Select Stylist Admin Anchuli [PERSON_NAME] Sonar Bir Basumtary [PERSON_NAME] [P…" at bounding box center [106, 192] width 47 height 12
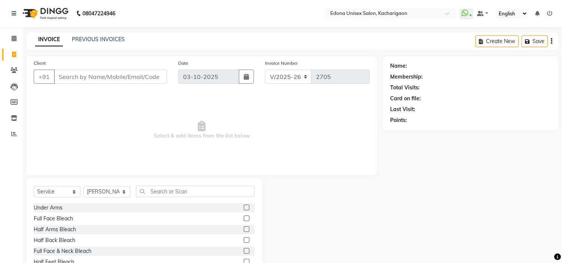
click at [191, 183] on div "Select Service Product Membership Package Voucher Prepaid Gift Card Select Styl…" at bounding box center [144, 233] width 236 height 110
click at [185, 189] on input "text" at bounding box center [195, 192] width 119 height 12
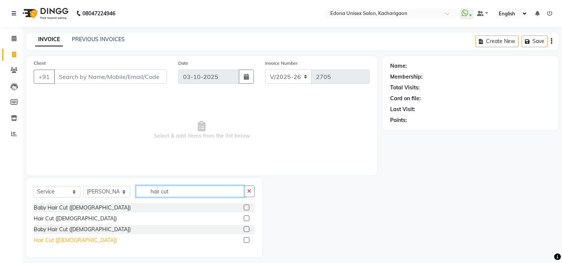
type input "hair cut"
click at [61, 237] on div "Hair Cut ([DEMOGRAPHIC_DATA])" at bounding box center [75, 240] width 83 height 8
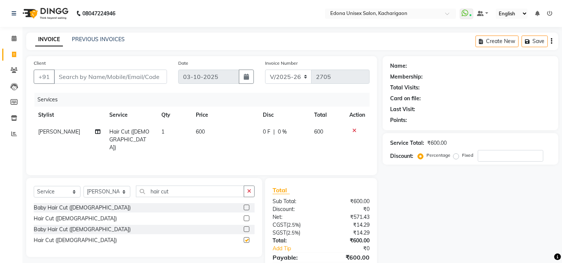
checkbox input "false"
click at [196, 132] on span "600" at bounding box center [200, 131] width 9 height 7
select select "77350"
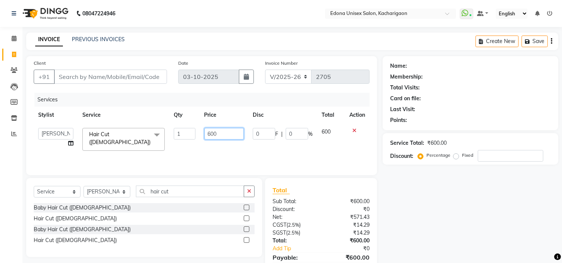
click at [210, 130] on input "600" at bounding box center [223, 134] width 39 height 12
type input "700"
click at [256, 148] on div "Services Stylist Service Qty Price Disc Total Action Admin Anchuli Basumatari A…" at bounding box center [202, 130] width 336 height 75
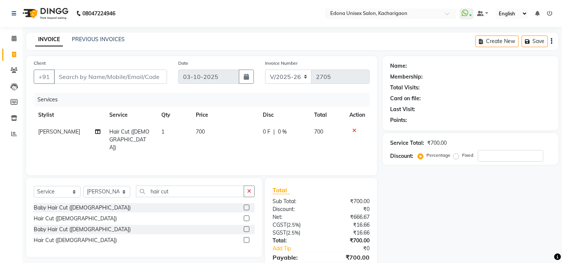
drag, startPoint x: 185, startPoint y: 9, endPoint x: 233, endPoint y: 69, distance: 77.1
click at [193, 12] on nav "08047224946 Select Location × Edona Unisex Salon, Kacharigaon WhatsApp Status ✕…" at bounding box center [281, 13] width 562 height 27
click at [70, 79] on input "Client" at bounding box center [110, 77] width 113 height 14
type input "9"
type input "0"
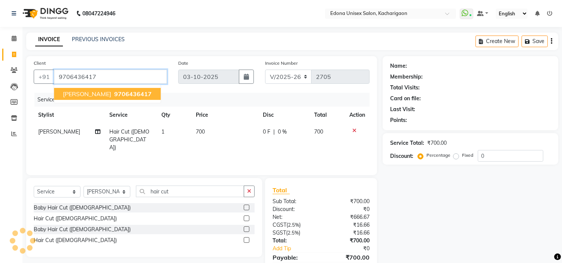
click at [114, 97] on span "9706436417" at bounding box center [132, 93] width 37 height 7
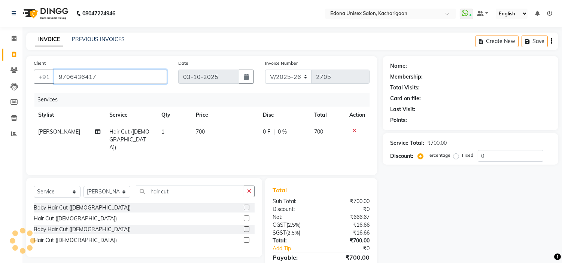
type input "9706436417"
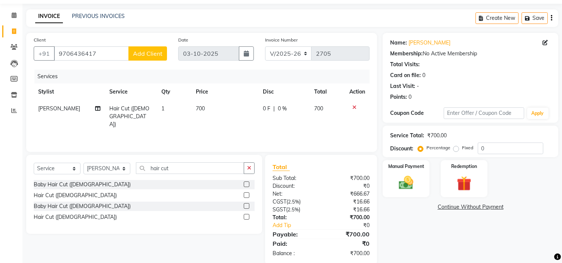
scroll to position [36, 0]
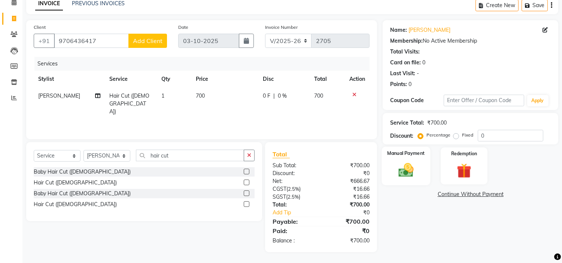
click at [405, 166] on img at bounding box center [406, 171] width 25 height 18
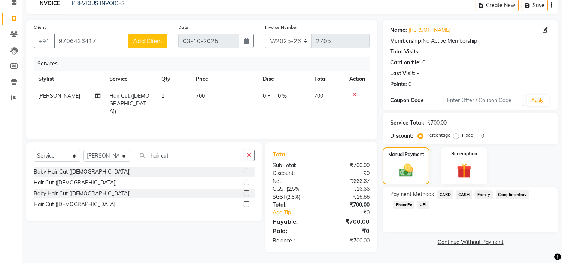
click at [467, 194] on span "CASH" at bounding box center [464, 194] width 16 height 9
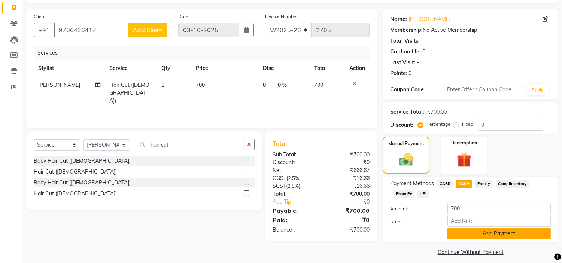
scroll to position [53, 0]
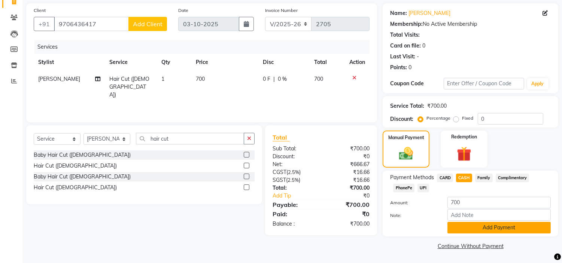
click at [473, 226] on button "Add Payment" at bounding box center [498, 228] width 103 height 12
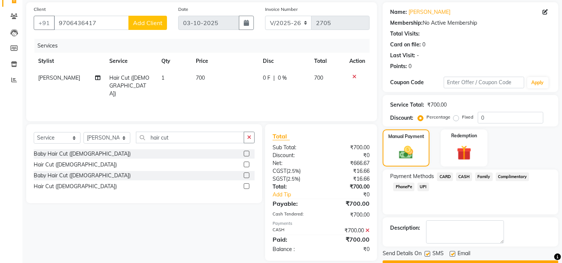
scroll to position [73, 0]
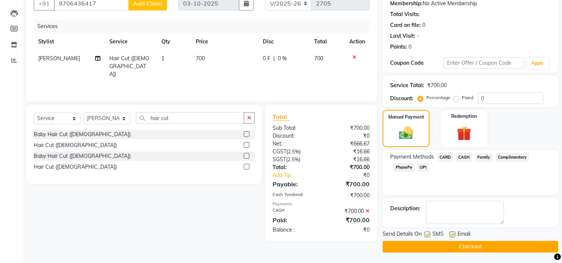
click at [417, 247] on button "Checkout" at bounding box center [469, 247] width 175 height 12
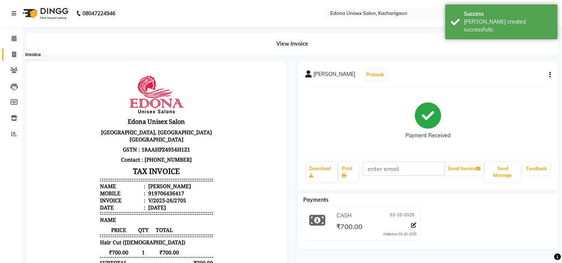
click at [11, 56] on span at bounding box center [13, 55] width 13 height 9
select select "service"
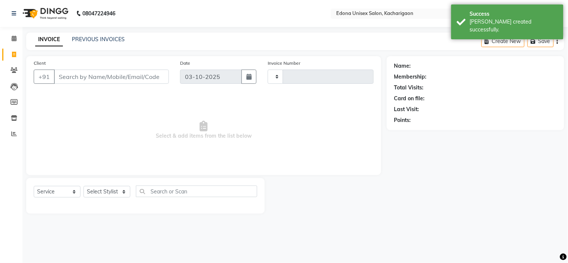
type input "2706"
select select "5389"
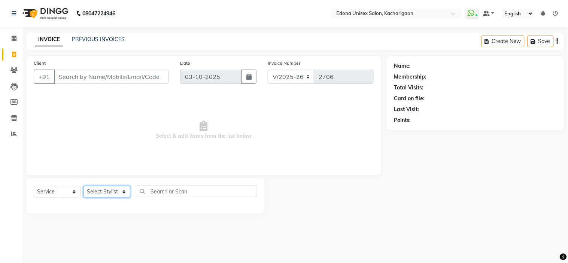
click at [123, 193] on select "Select Stylist Admin Anchuli Basumatari Anju Sonar Bir Basumtary Bishal Bharma …" at bounding box center [106, 192] width 47 height 12
select select "77350"
click at [83, 186] on select "Select Stylist Admin Anchuli Basumatari Anju Sonar Bir Basumtary Bishal Bharma …" at bounding box center [106, 192] width 47 height 12
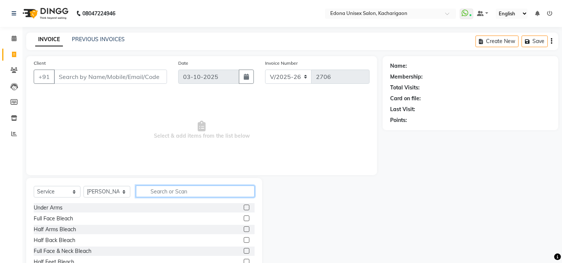
click at [200, 193] on input "text" at bounding box center [195, 192] width 119 height 12
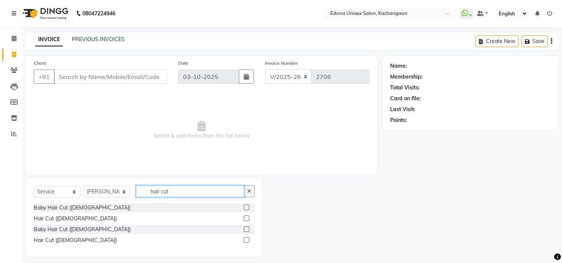
type input "hair cut"
click at [48, 245] on div "Baby Hair Cut (Gents) Hair Cut (Gents) Baby Hair Cut (Ladies) Hair Cut (Ladies)" at bounding box center [144, 224] width 221 height 43
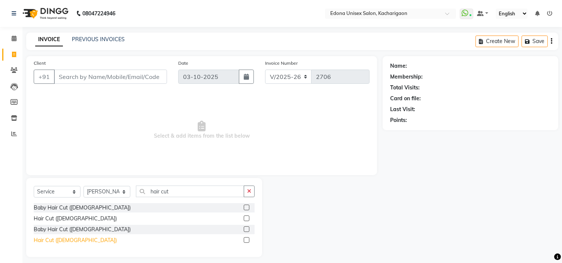
click at [52, 239] on div "Hair Cut ([DEMOGRAPHIC_DATA])" at bounding box center [75, 240] width 83 height 8
checkbox input "false"
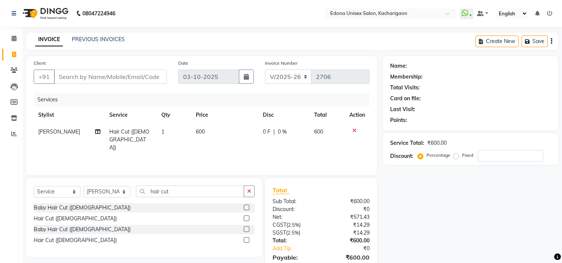
click at [196, 128] on span "600" at bounding box center [200, 131] width 9 height 7
select select "77350"
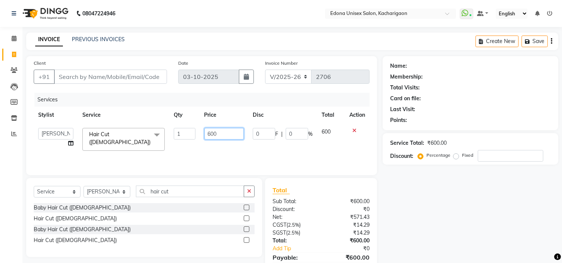
click at [210, 131] on input "600" at bounding box center [223, 134] width 39 height 12
type input "700"
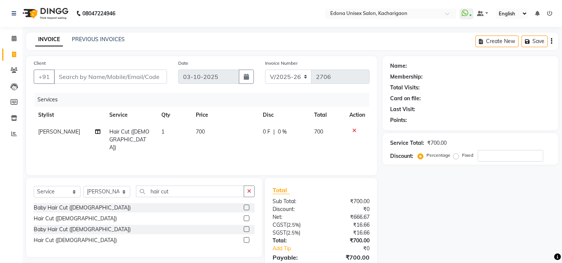
click at [241, 157] on div "Services Stylist Service Qty Price Disc Total Action Hemen Daimari Hair Cut (La…" at bounding box center [202, 130] width 336 height 75
click at [7, 134] on span at bounding box center [13, 134] width 13 height 9
click at [101, 79] on input "Client" at bounding box center [110, 77] width 113 height 14
type input "8"
type input "0"
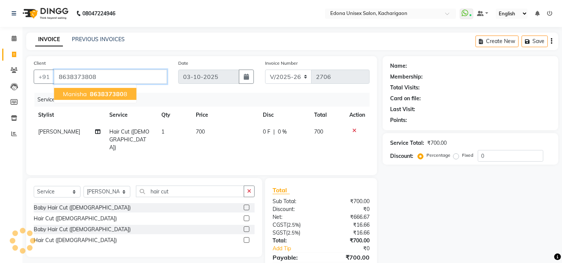
type input "8638373808"
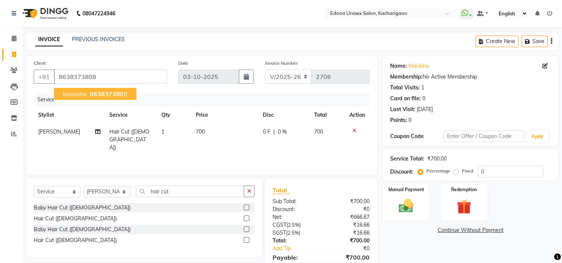
click at [85, 92] on span "Manisha" at bounding box center [75, 93] width 24 height 7
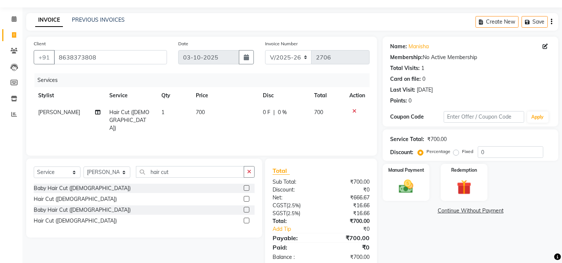
scroll to position [36, 0]
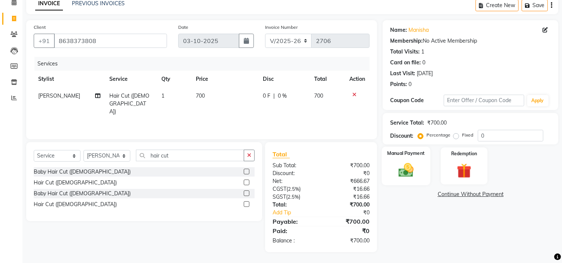
click at [402, 169] on img at bounding box center [406, 171] width 25 height 18
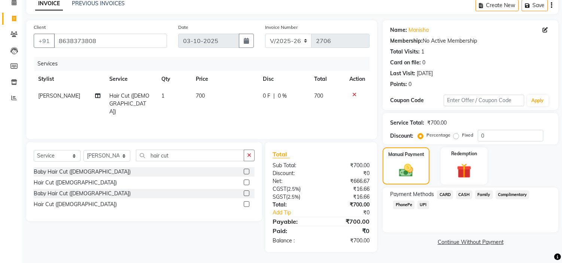
click at [404, 204] on span "PhonePe" at bounding box center [403, 205] width 21 height 9
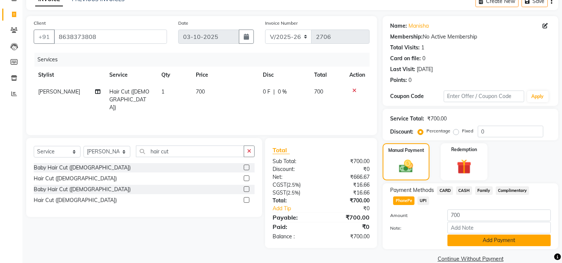
scroll to position [53, 0]
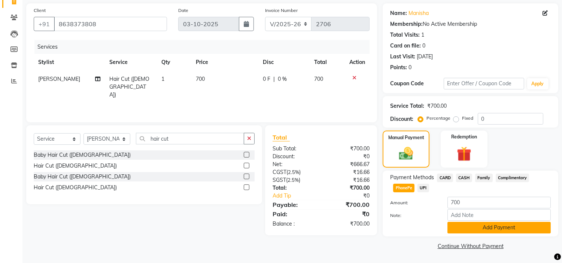
click at [486, 233] on button "Add Payment" at bounding box center [498, 228] width 103 height 12
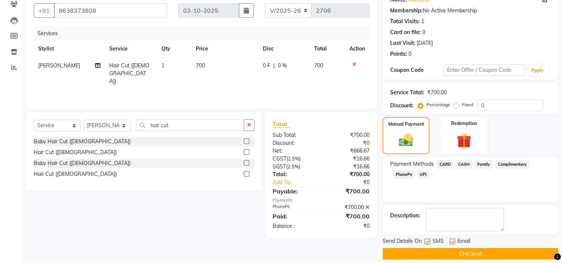
scroll to position [73, 0]
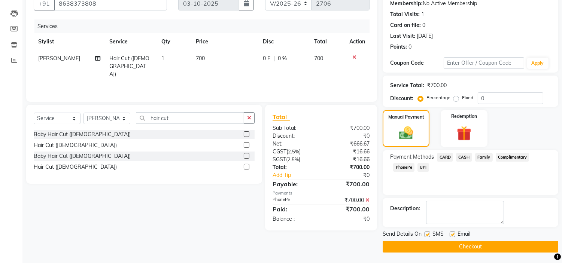
click at [451, 246] on button "Checkout" at bounding box center [469, 247] width 175 height 12
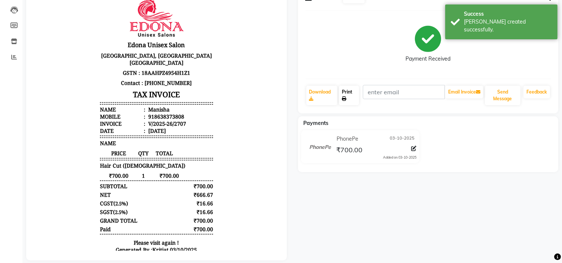
scroll to position [83, 0]
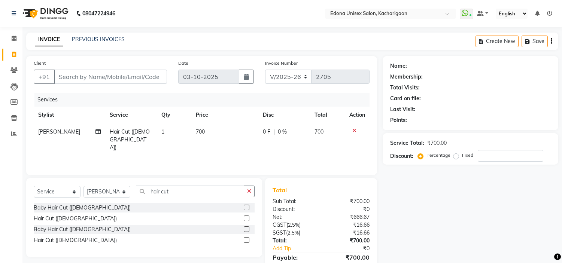
select select "5389"
select select "service"
select select "35945"
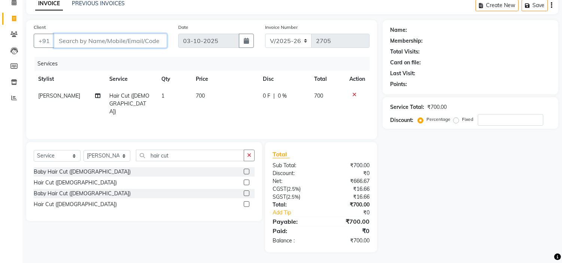
click at [99, 41] on input "Client" at bounding box center [110, 41] width 113 height 14
type input "7"
type input "0"
click at [110, 43] on input "7578002966" at bounding box center [91, 41] width 75 height 14
drag, startPoint x: 90, startPoint y: 39, endPoint x: 146, endPoint y: 37, distance: 55.8
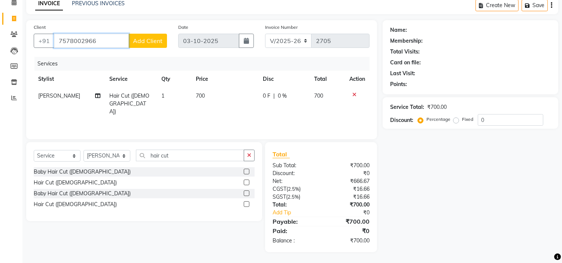
click at [91, 39] on input "7578002966" at bounding box center [91, 41] width 75 height 14
type input "7578002916"
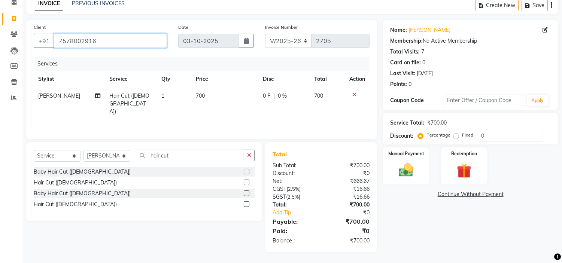
click at [117, 40] on input "7578002916" at bounding box center [110, 41] width 113 height 14
click at [60, 96] on span "[PERSON_NAME]" at bounding box center [59, 95] width 42 height 7
select select "35945"
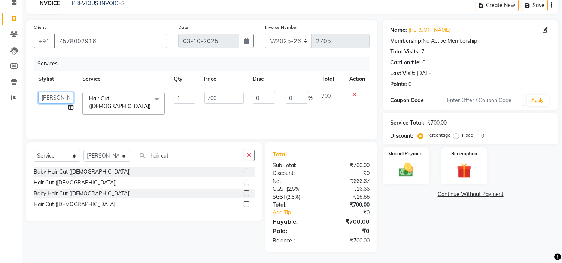
click at [59, 96] on select "Admin Anchuli Basumatari Anju Sonar Bir Basumtary Bishal Bharma Hemen Daimari H…" at bounding box center [55, 98] width 35 height 12
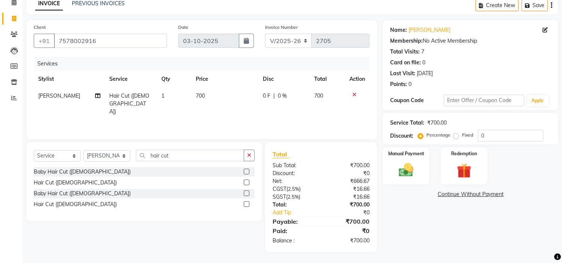
click at [109, 61] on div "Services" at bounding box center [204, 64] width 340 height 14
click at [406, 172] on img at bounding box center [406, 171] width 25 height 18
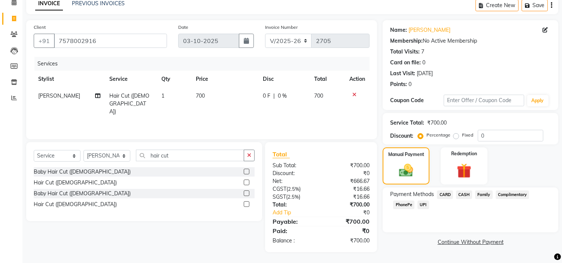
click at [405, 203] on span "PhonePe" at bounding box center [403, 205] width 21 height 9
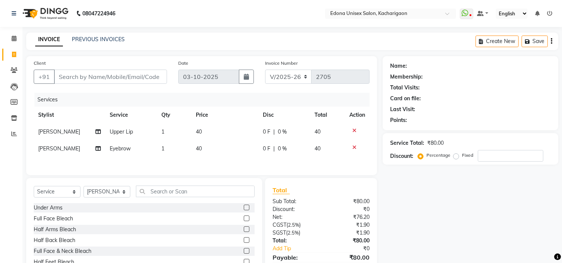
select select "5389"
select select "service"
select select "35937"
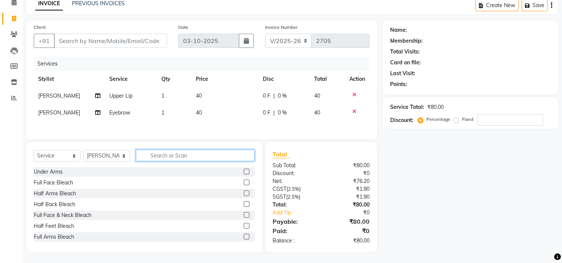
click at [165, 153] on input "text" at bounding box center [195, 156] width 119 height 12
type input "up"
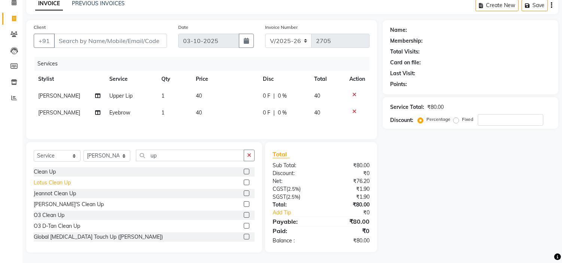
click at [68, 184] on div "Lotus Clean Up" at bounding box center [52, 183] width 37 height 8
checkbox input "false"
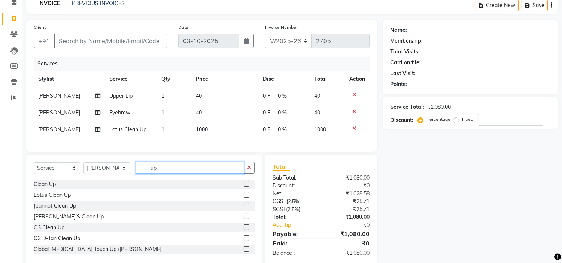
click at [178, 171] on input "up" at bounding box center [190, 168] width 108 height 12
type input "u"
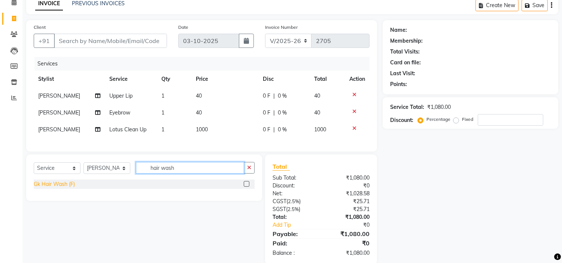
type input "hair wash"
click at [57, 188] on div "Gk Hair Wash (F)" at bounding box center [54, 184] width 41 height 8
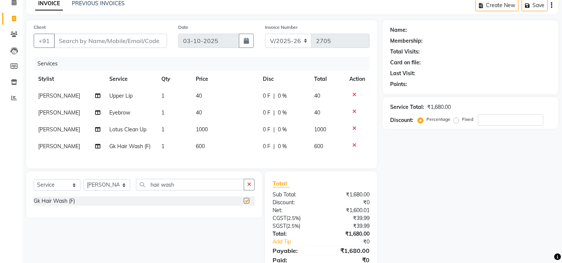
checkbox input "false"
click at [199, 144] on span "600" at bounding box center [200, 146] width 9 height 7
select select "35937"
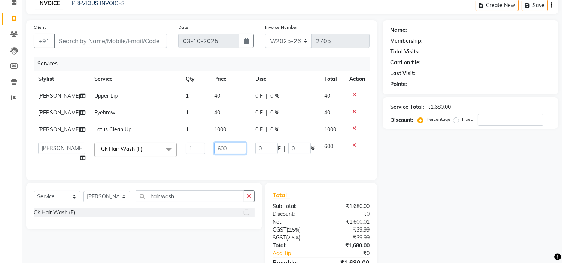
click at [216, 154] on input "600" at bounding box center [230, 149] width 32 height 12
type input "450"
click at [236, 185] on div "Client +91 Date [DATE] Invoice Number V/2025 V/[PHONE_NUMBER] Services Stylist …" at bounding box center [202, 156] width 362 height 273
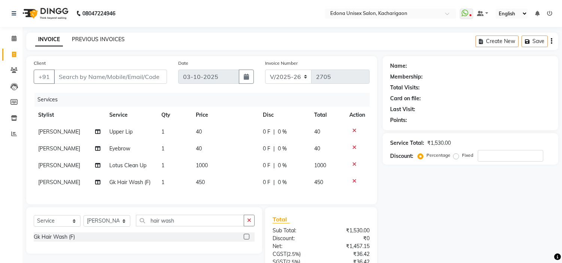
click at [94, 37] on link "PREVIOUS INVOICES" at bounding box center [98, 39] width 53 height 7
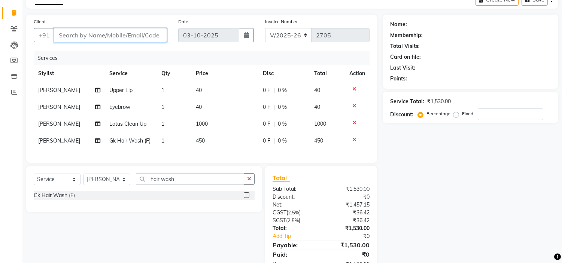
click at [133, 31] on input "Client" at bounding box center [110, 35] width 113 height 14
type input "6"
type input "0"
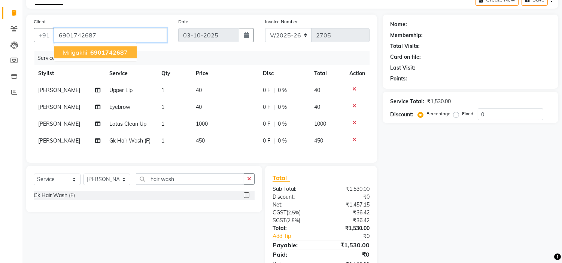
type input "6901742687"
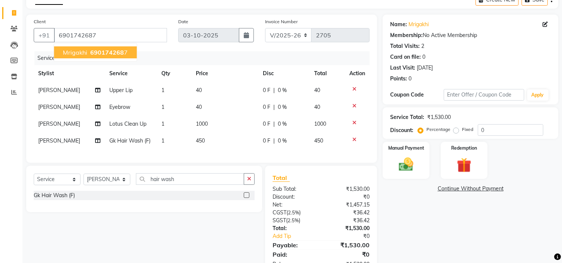
click at [106, 53] on span "690174268" at bounding box center [107, 52] width 34 height 7
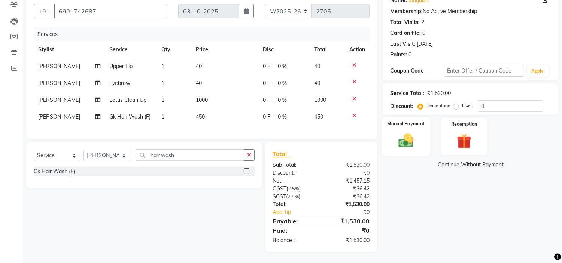
click at [406, 132] on img at bounding box center [406, 141] width 25 height 18
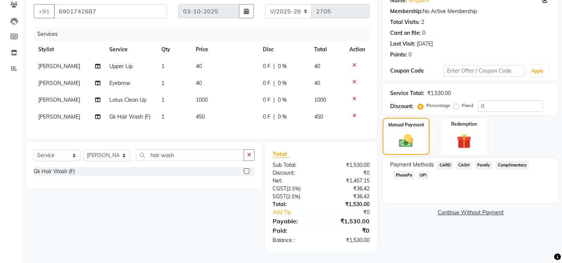
click at [465, 161] on span "CASH" at bounding box center [464, 165] width 16 height 9
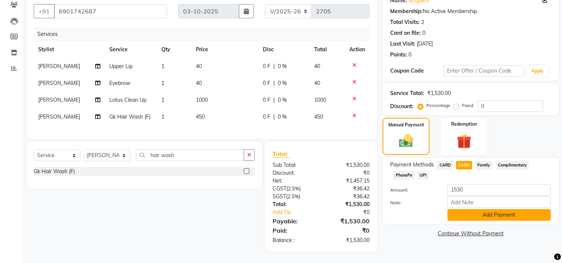
click at [466, 209] on button "Add Payment" at bounding box center [498, 215] width 103 height 12
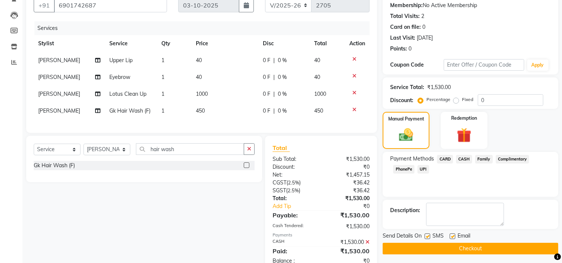
scroll to position [98, 0]
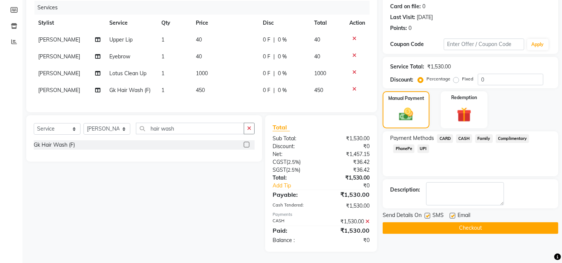
click at [465, 222] on button "Checkout" at bounding box center [469, 228] width 175 height 12
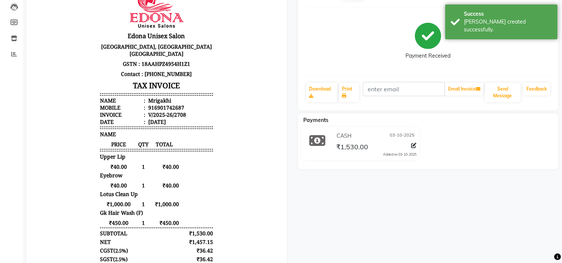
scroll to position [42, 0]
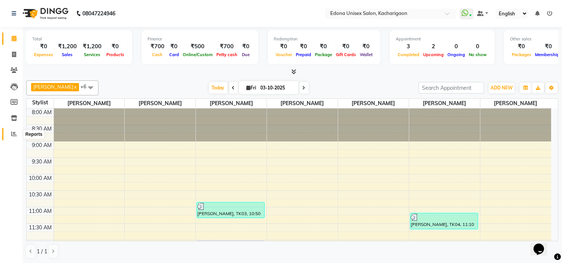
click at [15, 132] on icon at bounding box center [14, 134] width 6 height 6
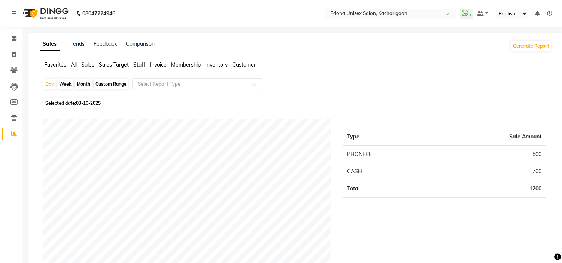
click at [85, 84] on div "Month" at bounding box center [83, 84] width 17 height 10
select select "10"
select select "2025"
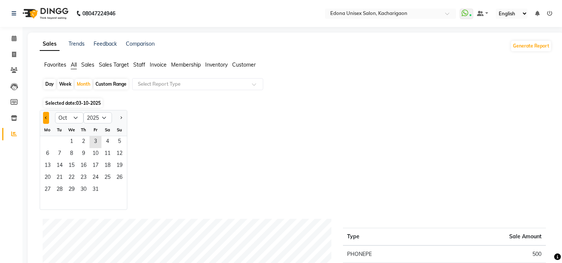
click at [47, 118] on span "Previous month" at bounding box center [46, 117] width 3 height 3
select select "9"
click at [49, 141] on span "1" at bounding box center [48, 142] width 12 height 12
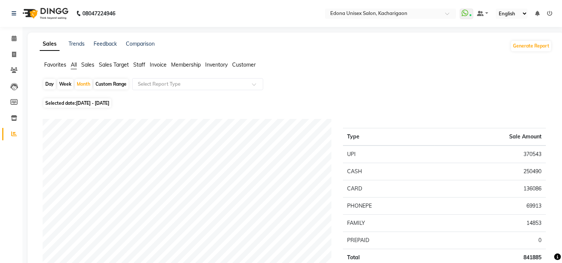
click at [141, 67] on span "Staff" at bounding box center [139, 64] width 12 height 7
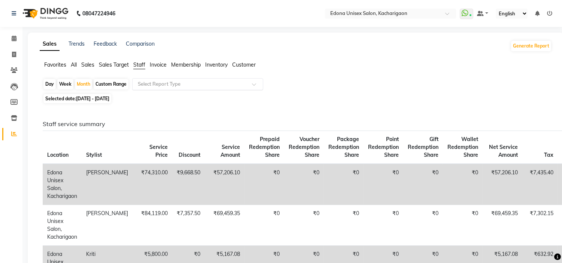
click at [172, 82] on input "text" at bounding box center [190, 83] width 108 height 7
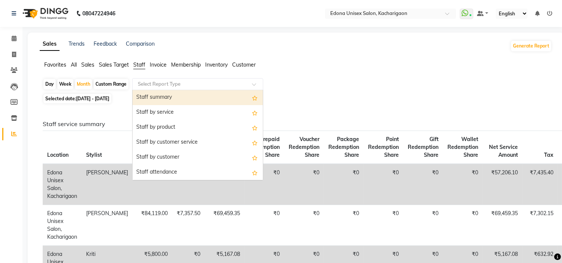
click at [167, 98] on div "Staff summary" at bounding box center [197, 97] width 130 height 15
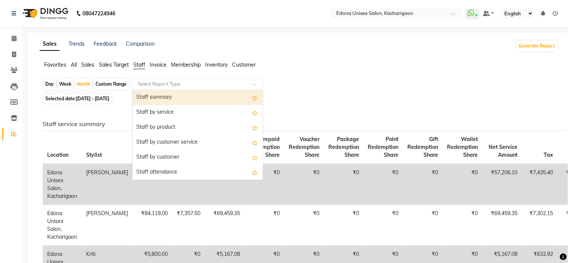
select select "csv"
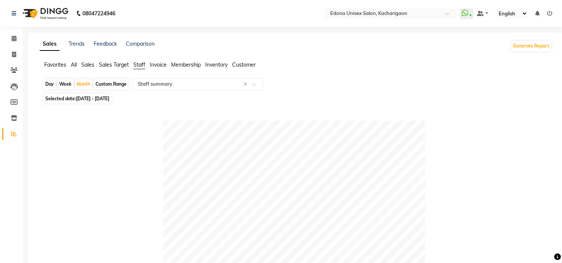
click at [99, 98] on span "[DATE] - [DATE]" at bounding box center [92, 99] width 33 height 6
select select "9"
select select "2025"
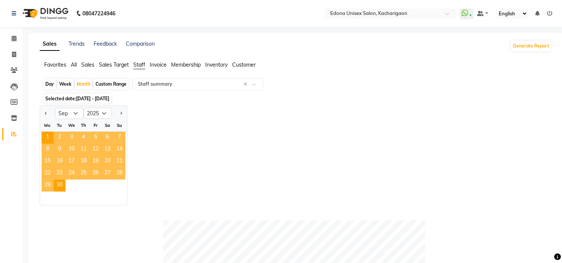
click at [51, 83] on div "Day" at bounding box center [49, 84] width 12 height 10
select select "9"
select select "2025"
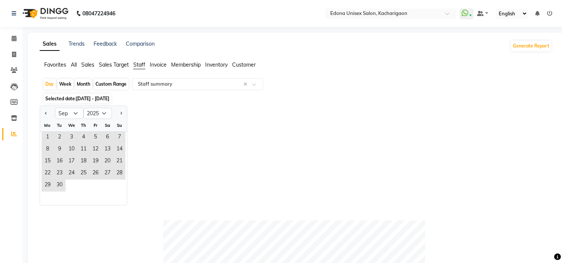
click at [65, 185] on div "29 30" at bounding box center [83, 186] width 87 height 12
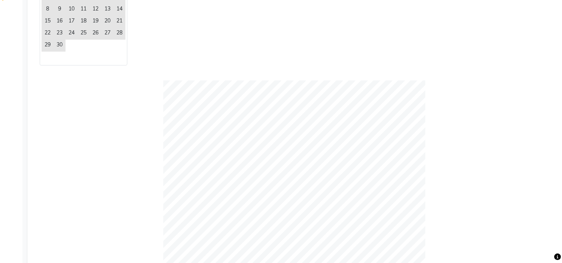
scroll to position [125, 0]
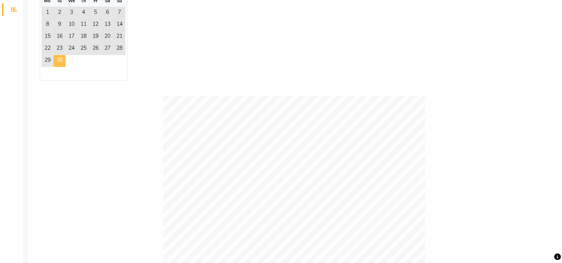
click at [58, 61] on span "30" at bounding box center [60, 61] width 12 height 12
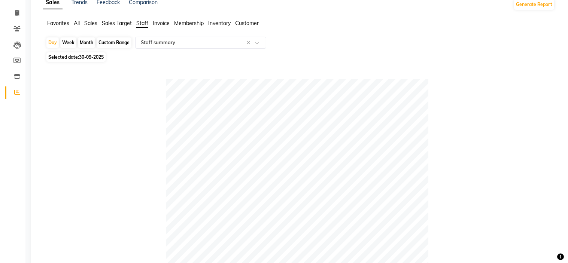
scroll to position [0, 0]
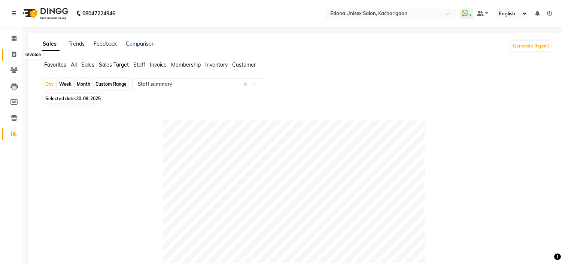
click at [12, 56] on icon at bounding box center [14, 55] width 4 height 6
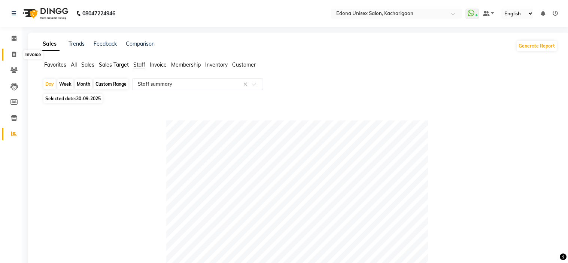
select select "5389"
select select "service"
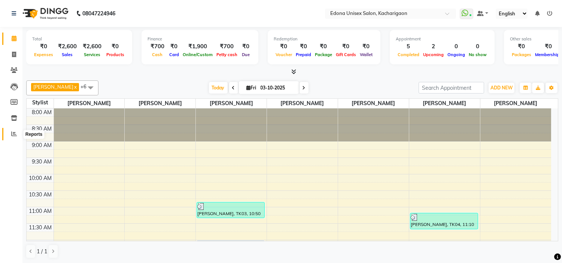
click at [17, 134] on span at bounding box center [13, 134] width 13 height 9
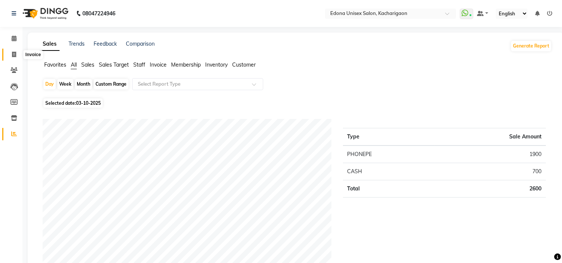
click at [16, 52] on icon at bounding box center [14, 55] width 4 height 6
select select "service"
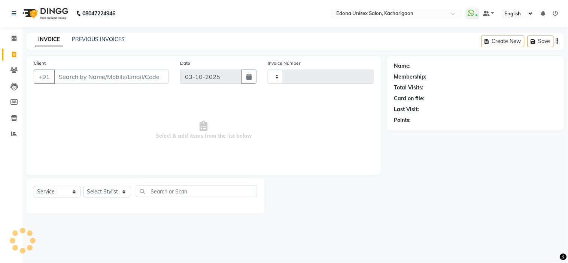
type input "2708"
select select "5389"
